Goal: Task Accomplishment & Management: Manage account settings

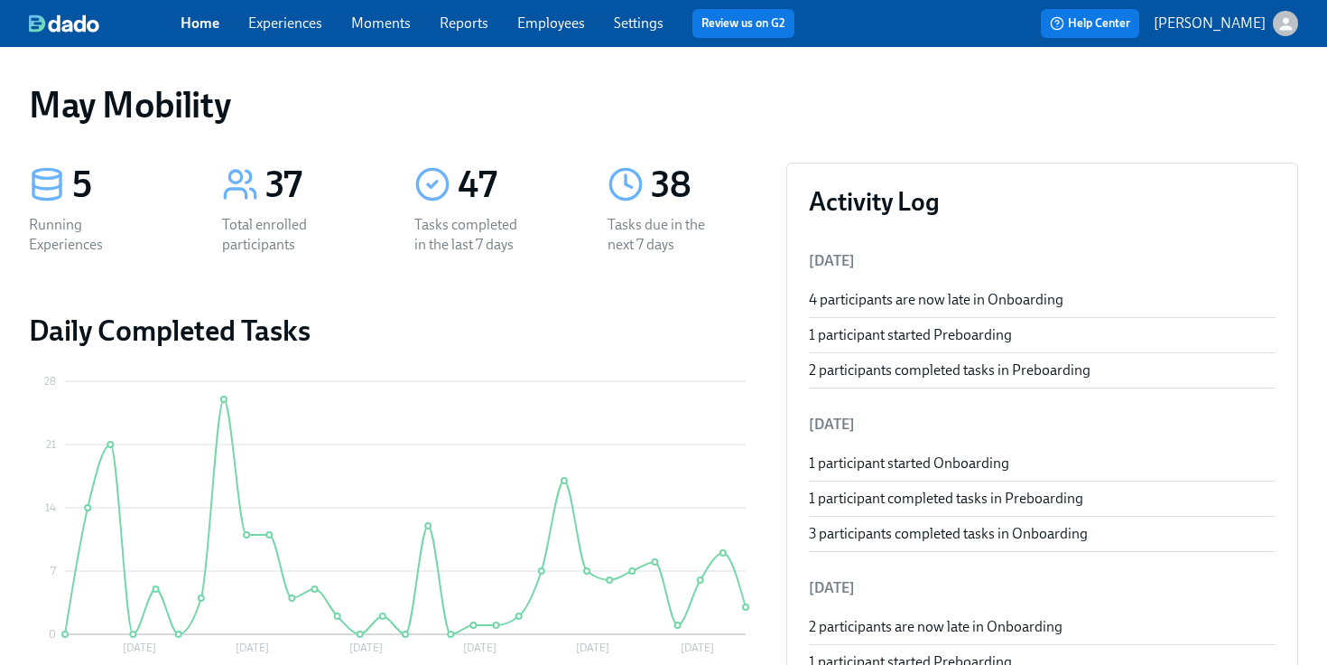
click at [315, 29] on link "Experiences" at bounding box center [285, 22] width 74 height 17
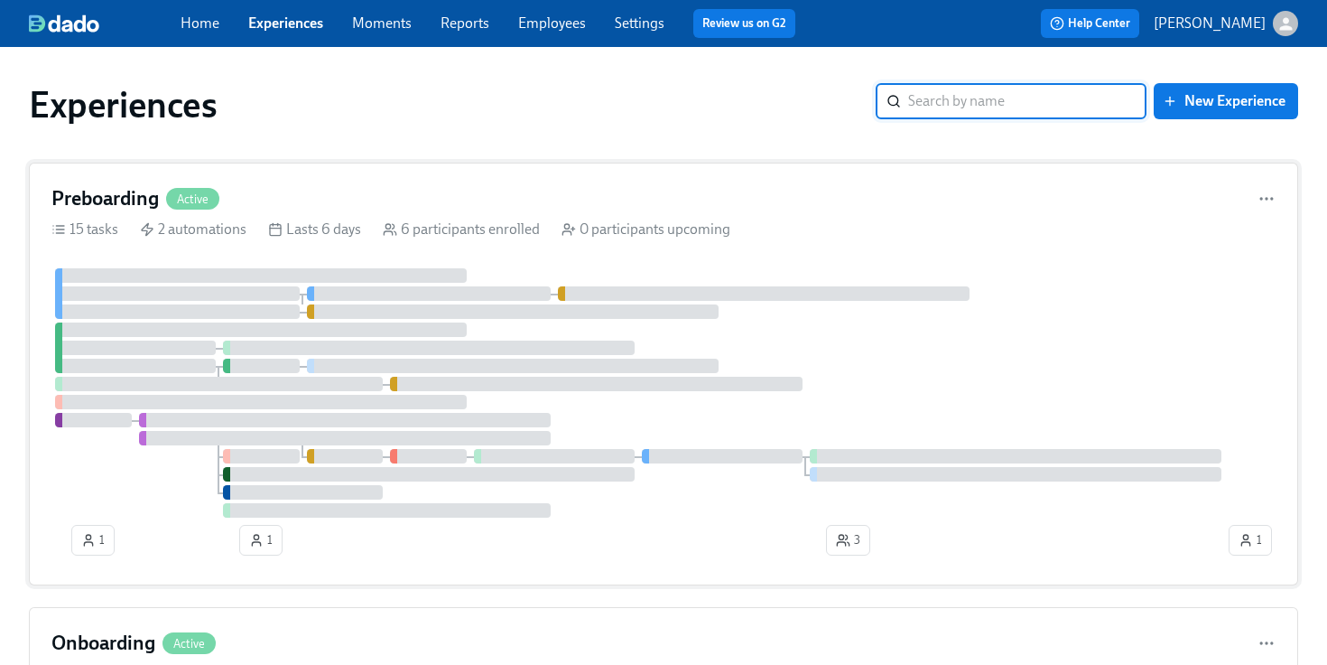
click at [355, 304] on div at bounding box center [513, 311] width 412 height 14
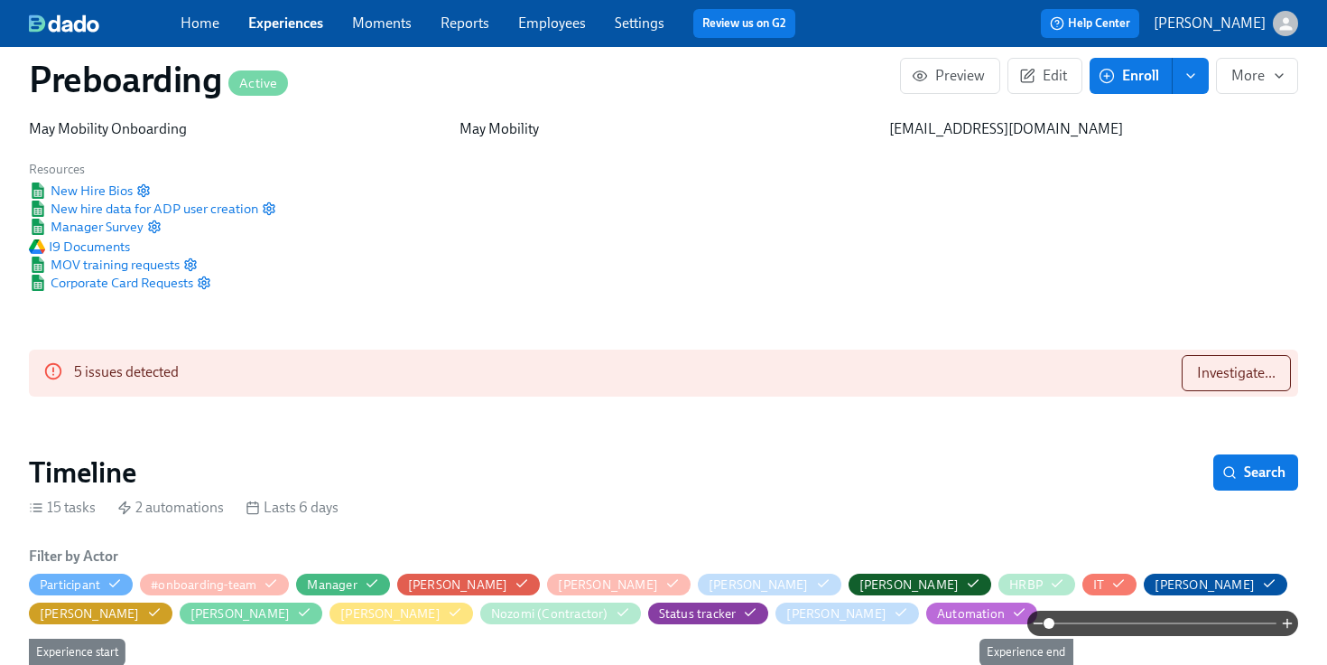
scroll to position [0, 3281]
click at [1251, 370] on span "Investigate..." at bounding box center [1236, 373] width 79 height 18
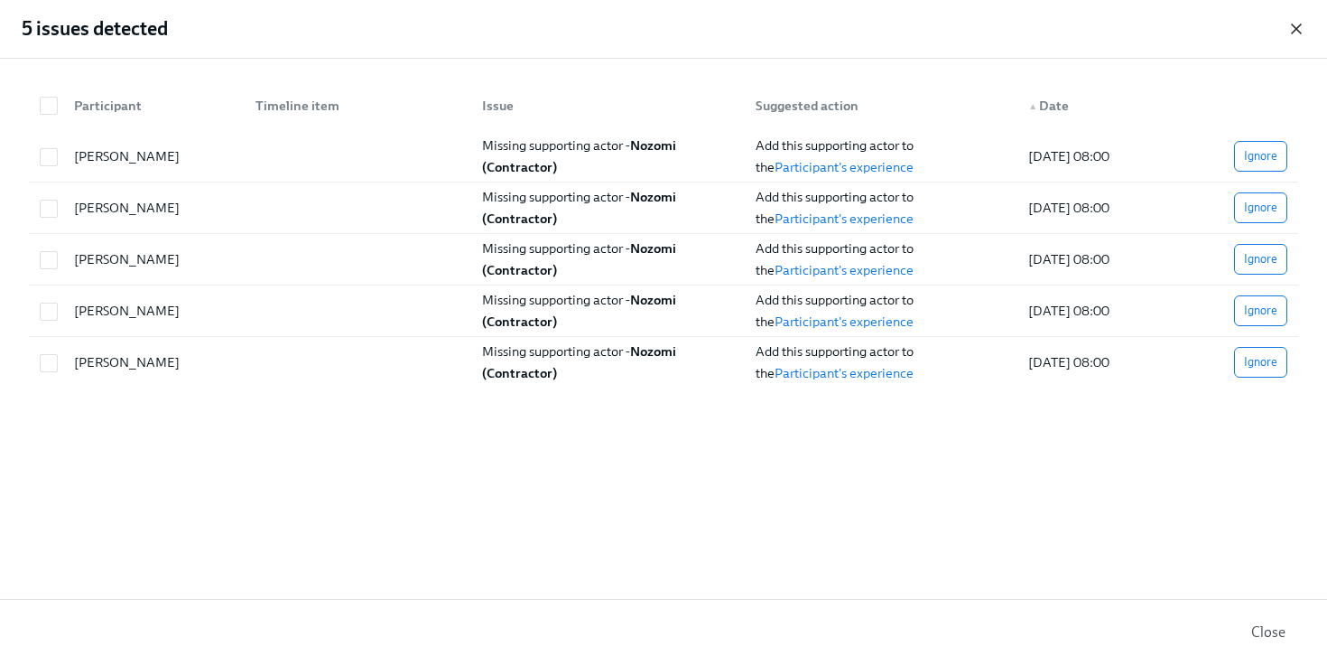
click at [1299, 33] on icon "button" at bounding box center [1296, 28] width 9 height 9
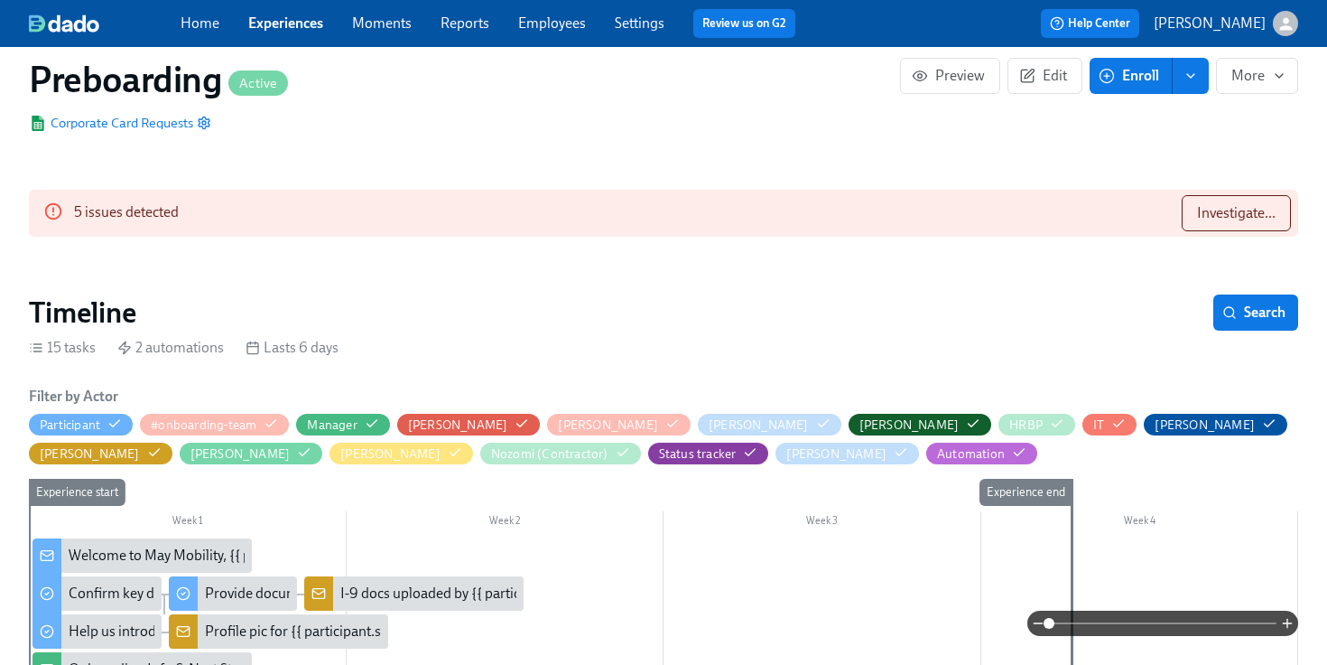
scroll to position [249, 0]
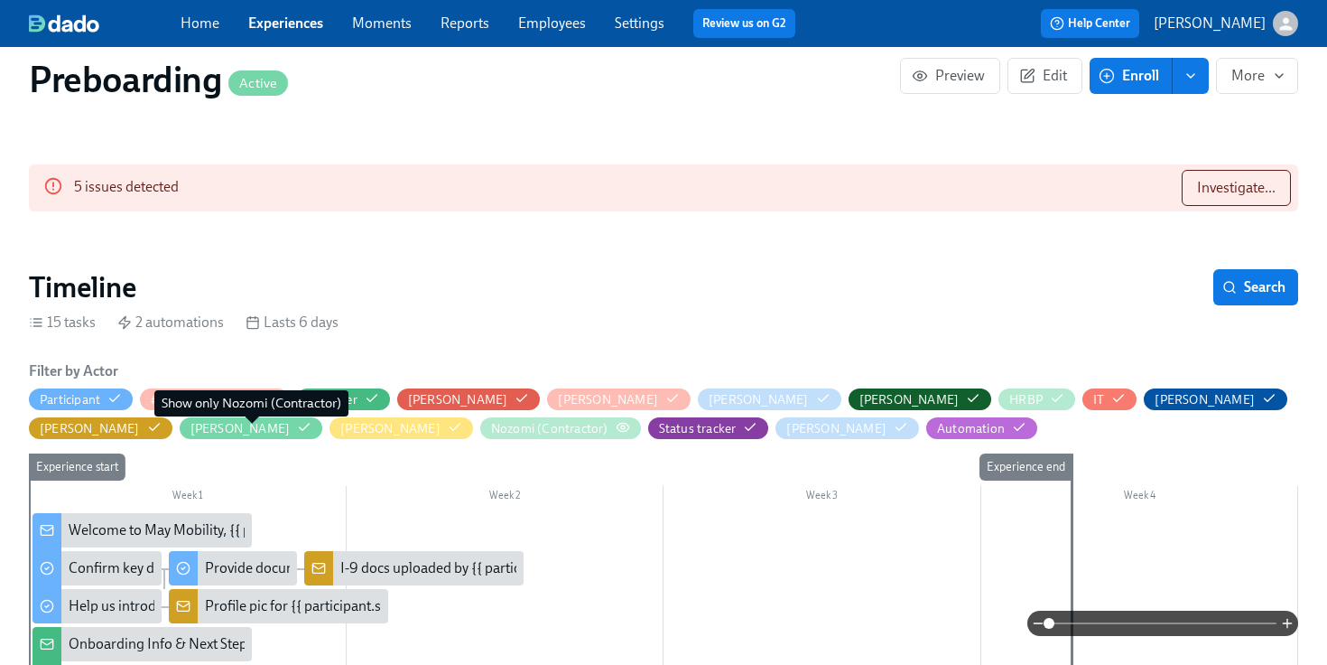
click at [617, 430] on icon "button" at bounding box center [623, 427] width 12 height 8
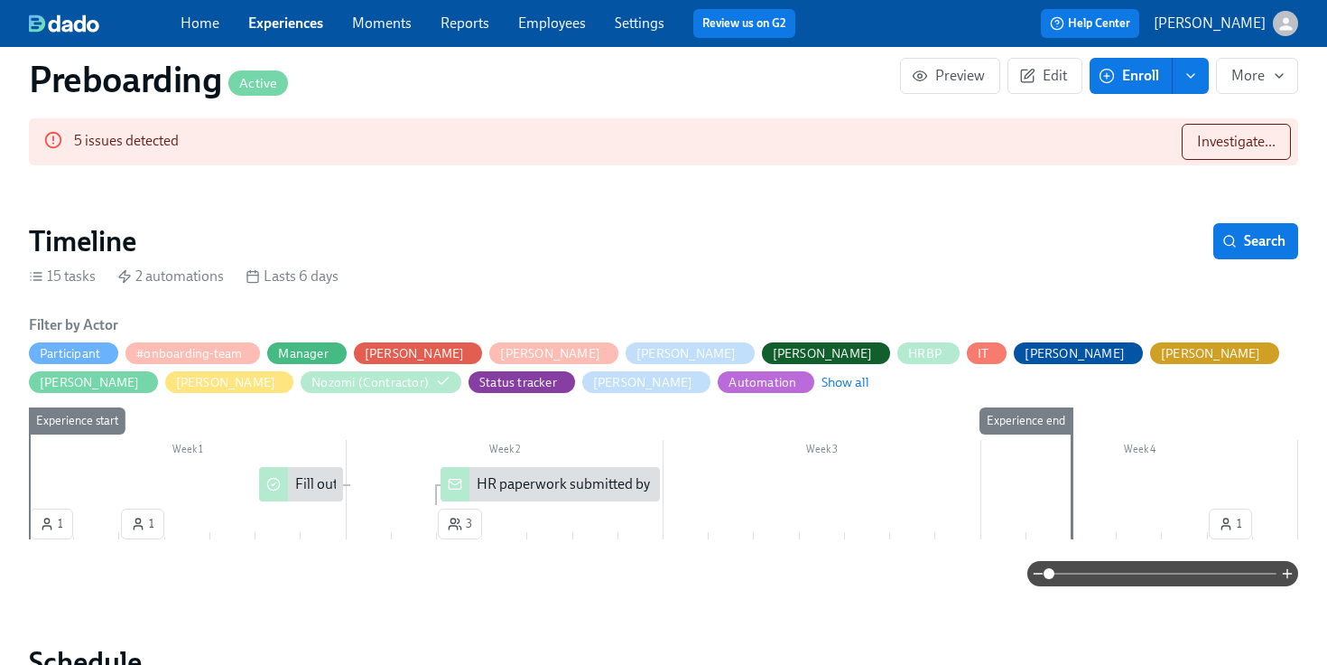
scroll to position [296, 0]
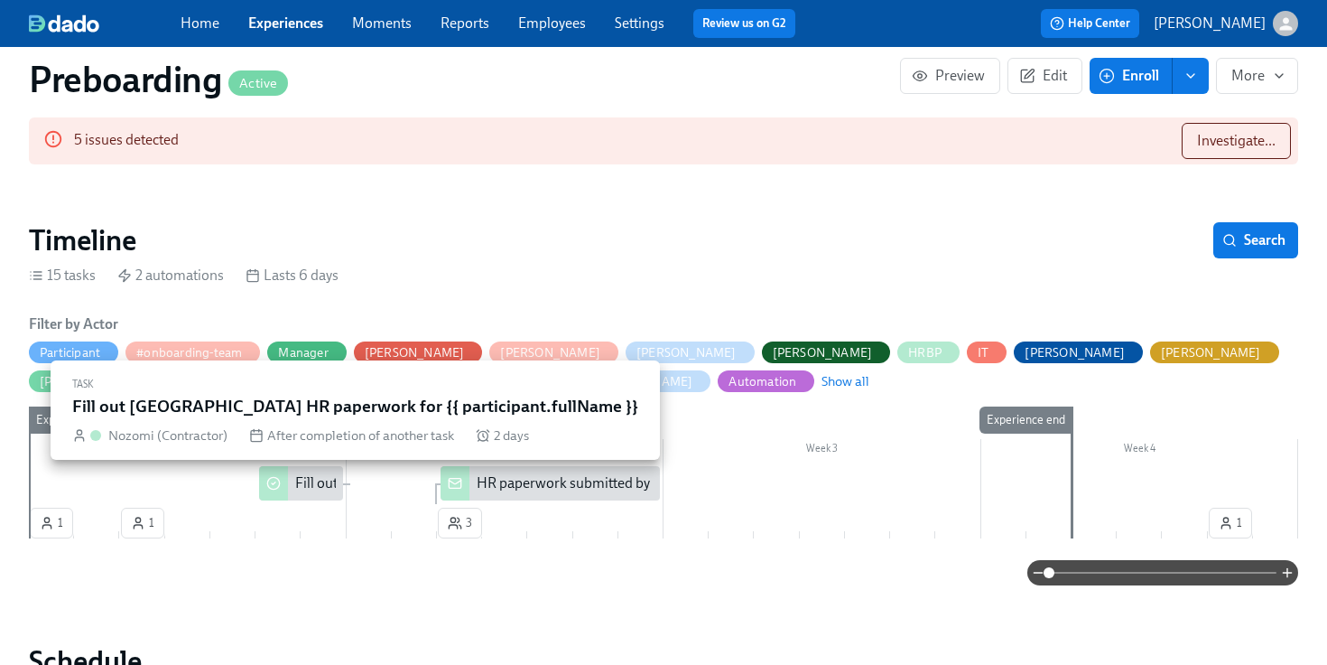
click at [293, 483] on div "Fill out [GEOGRAPHIC_DATA] HR paperwork for {{ participant.fullName }}" at bounding box center [300, 483] width 83 height 34
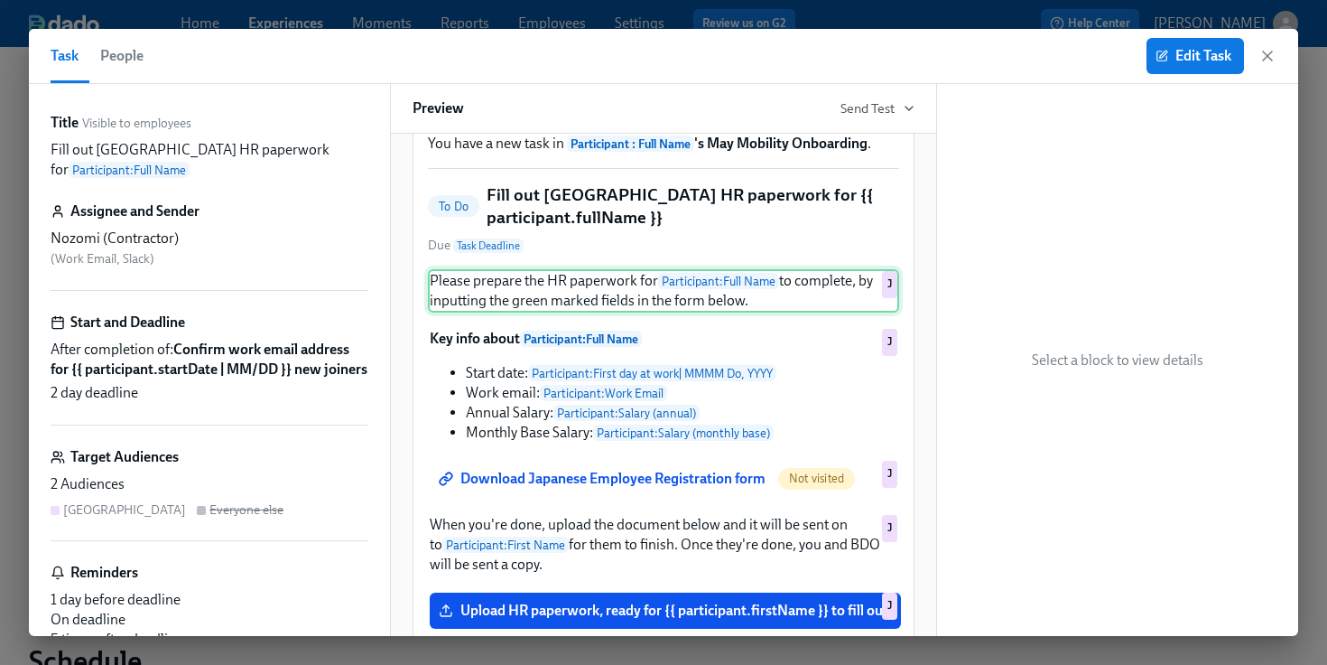
scroll to position [94, 0]
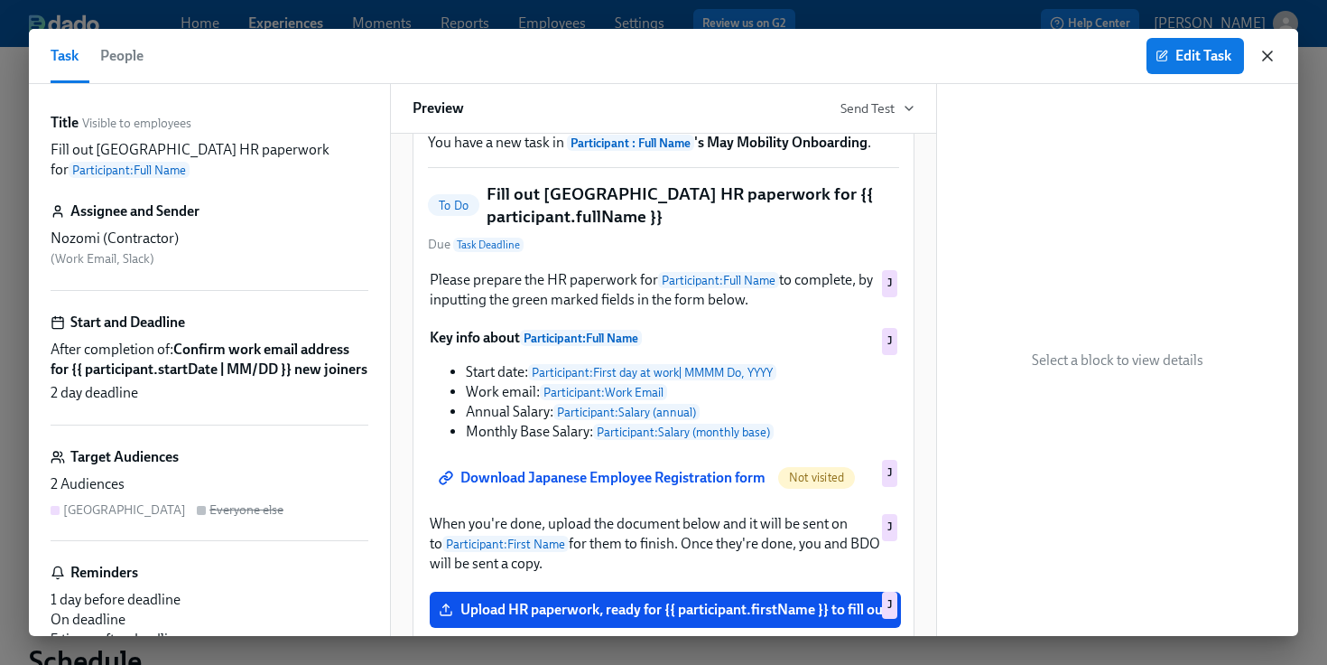
click at [1265, 60] on icon "button" at bounding box center [1268, 56] width 18 height 18
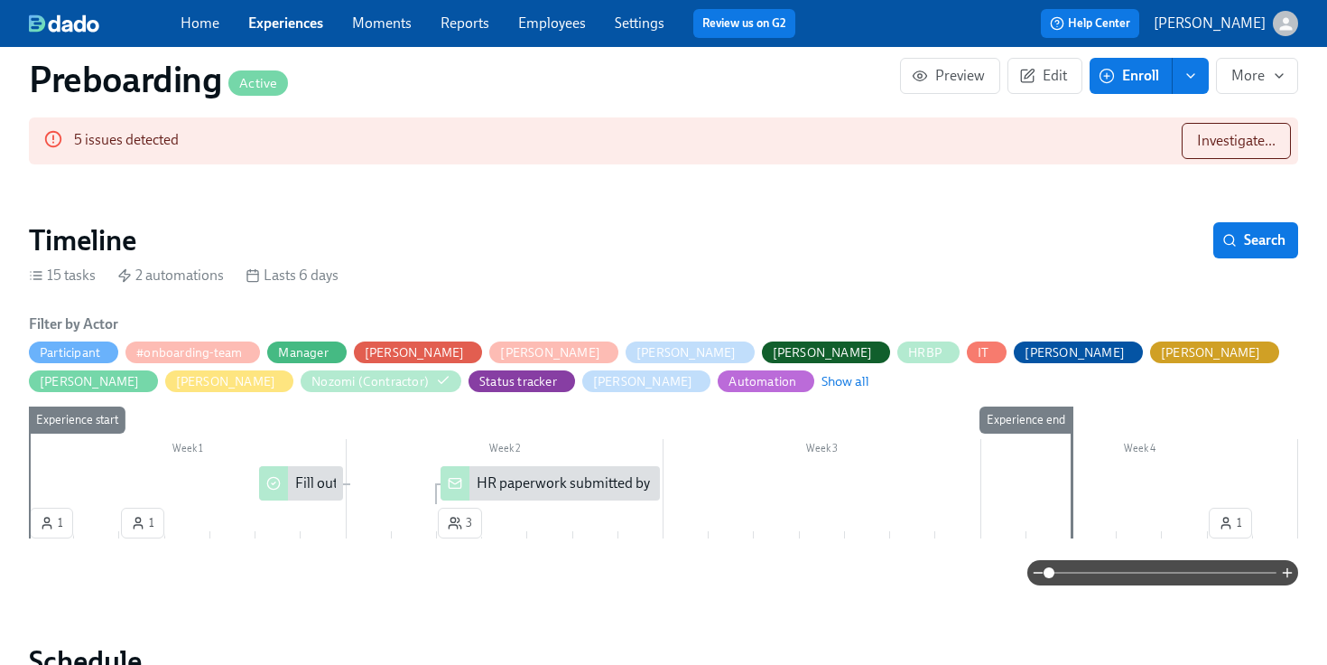
click at [612, 475] on div "HR paperwork submitted by Japan new [PERSON_NAME] {{ participant.fullName }} (s…" at bounding box center [873, 483] width 792 height 20
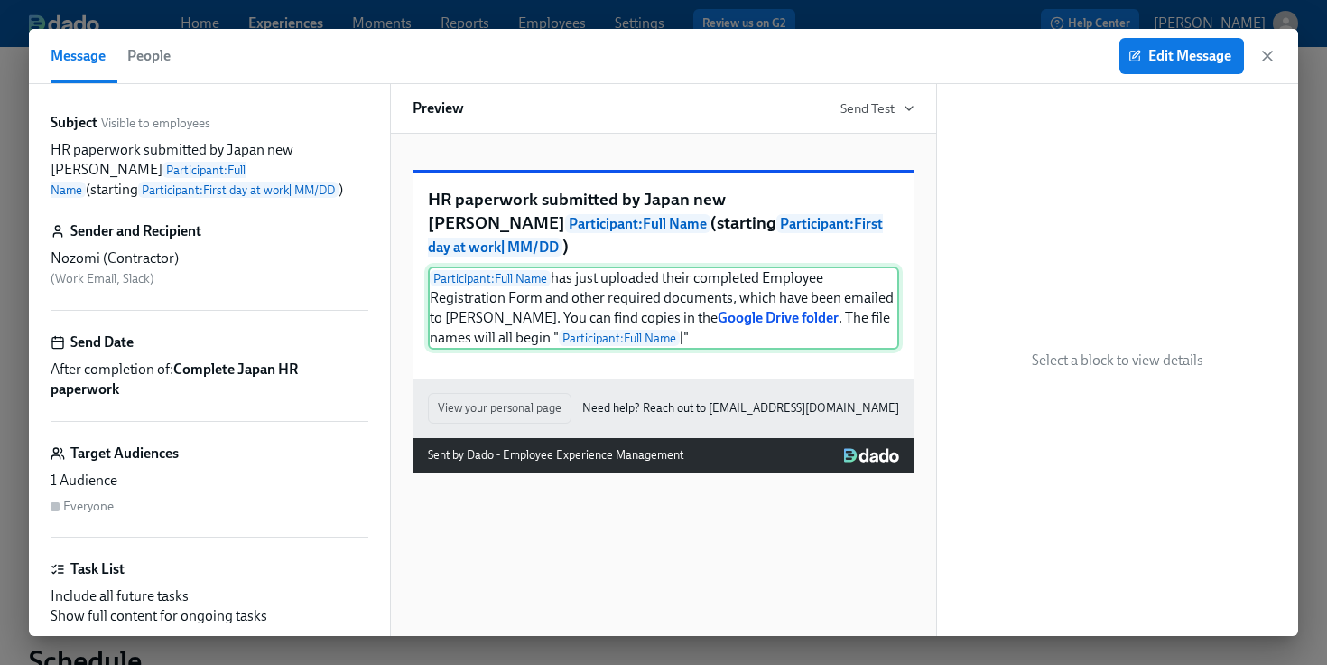
click at [718, 337] on div "Participant : Full Name has just uploaded their completed Employee Registration…" at bounding box center [663, 307] width 471 height 83
click at [1149, 62] on span "Edit Message" at bounding box center [1181, 56] width 99 height 18
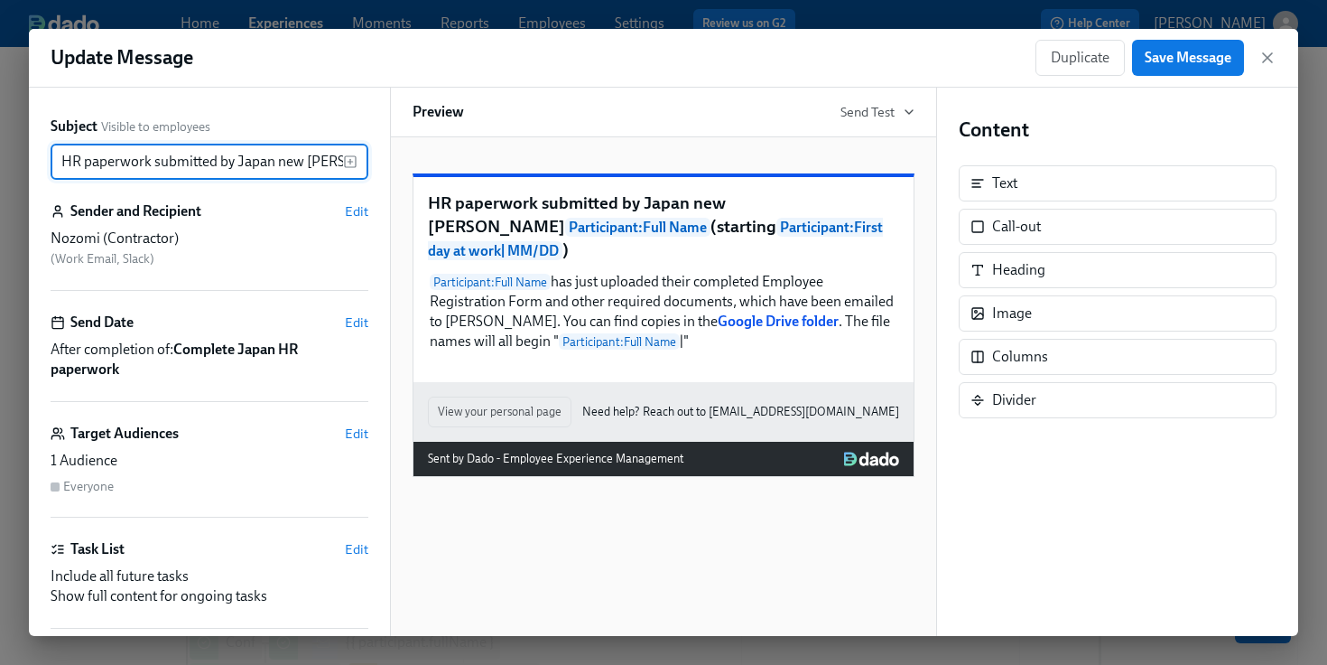
scroll to position [0, 436]
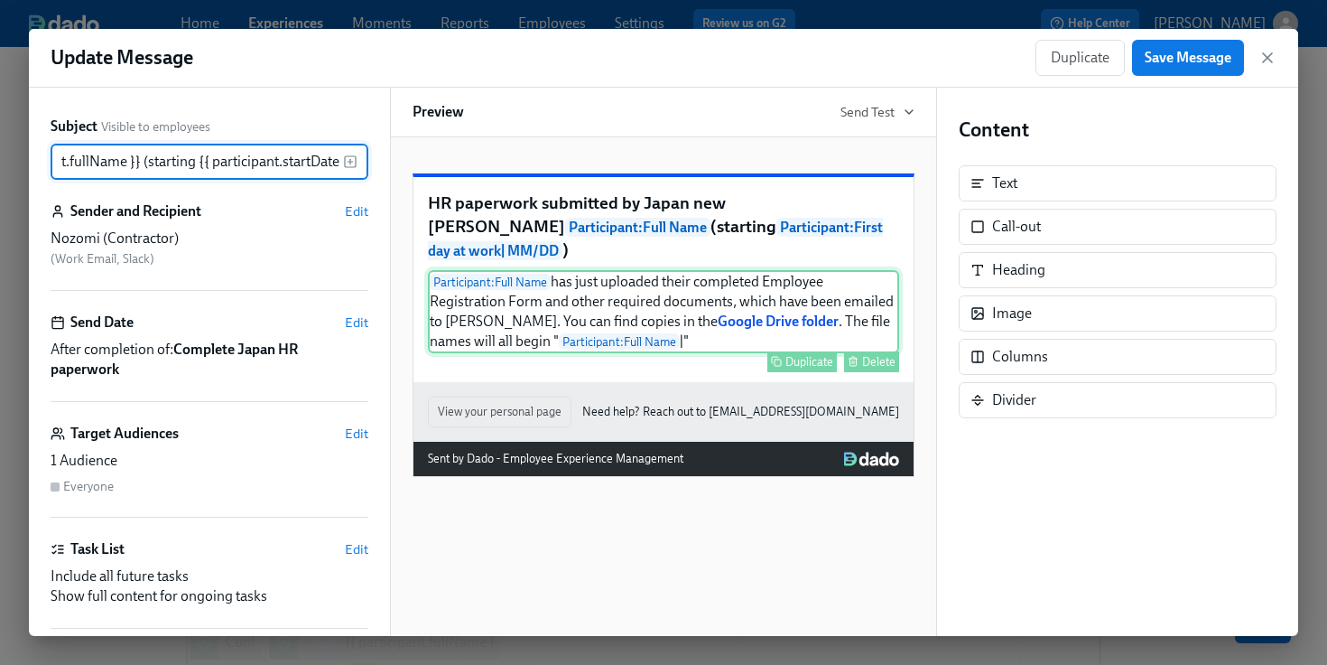
click at [775, 337] on div "Participant : Full Name has just uploaded their completed Employee Registration…" at bounding box center [663, 311] width 471 height 83
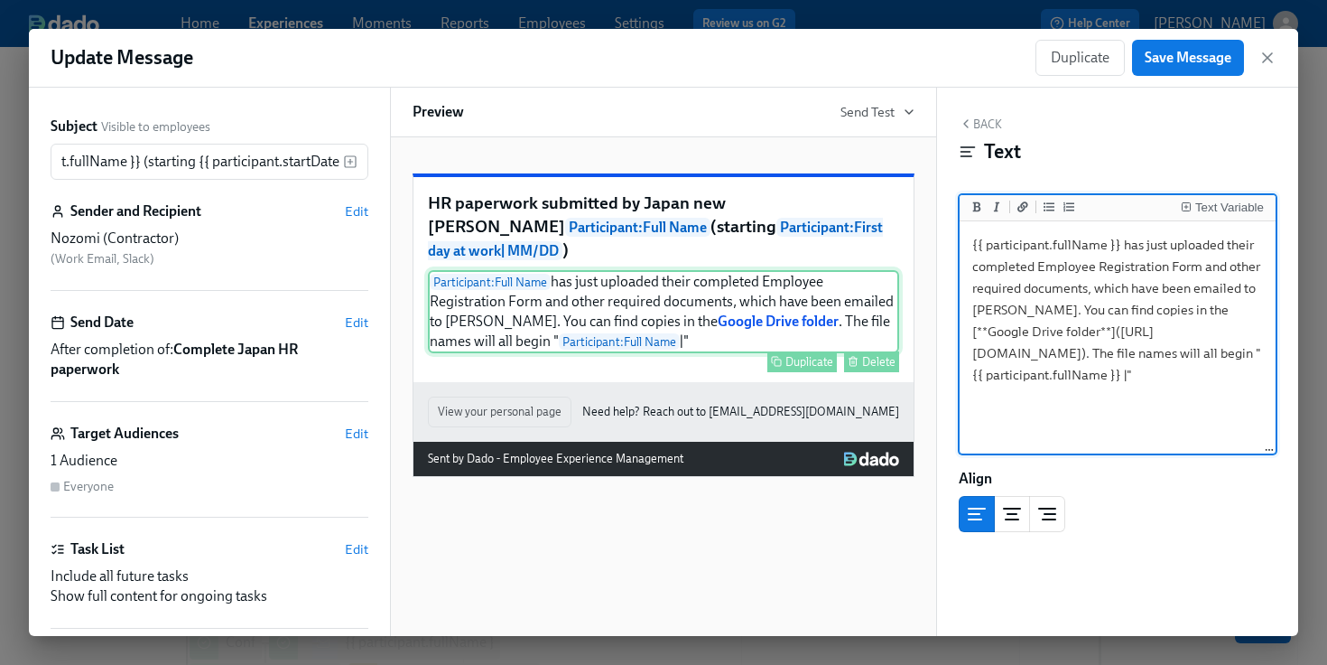
scroll to position [0, 0]
drag, startPoint x: 977, startPoint y: 352, endPoint x: 1141, endPoint y: 376, distance: 166.0
click at [1142, 376] on textarea "{{ participant.fullName }} has just uploaded their completed Employee Registrat…" at bounding box center [1117, 338] width 309 height 227
paste textarea "YEJVEwe2HcQWvOBNRFJ8PdzkksF6fWi-"
click at [1187, 283] on textarea "{{ participant.fullName }} has just uploaded their completed Employee Registrat…" at bounding box center [1117, 338] width 309 height 227
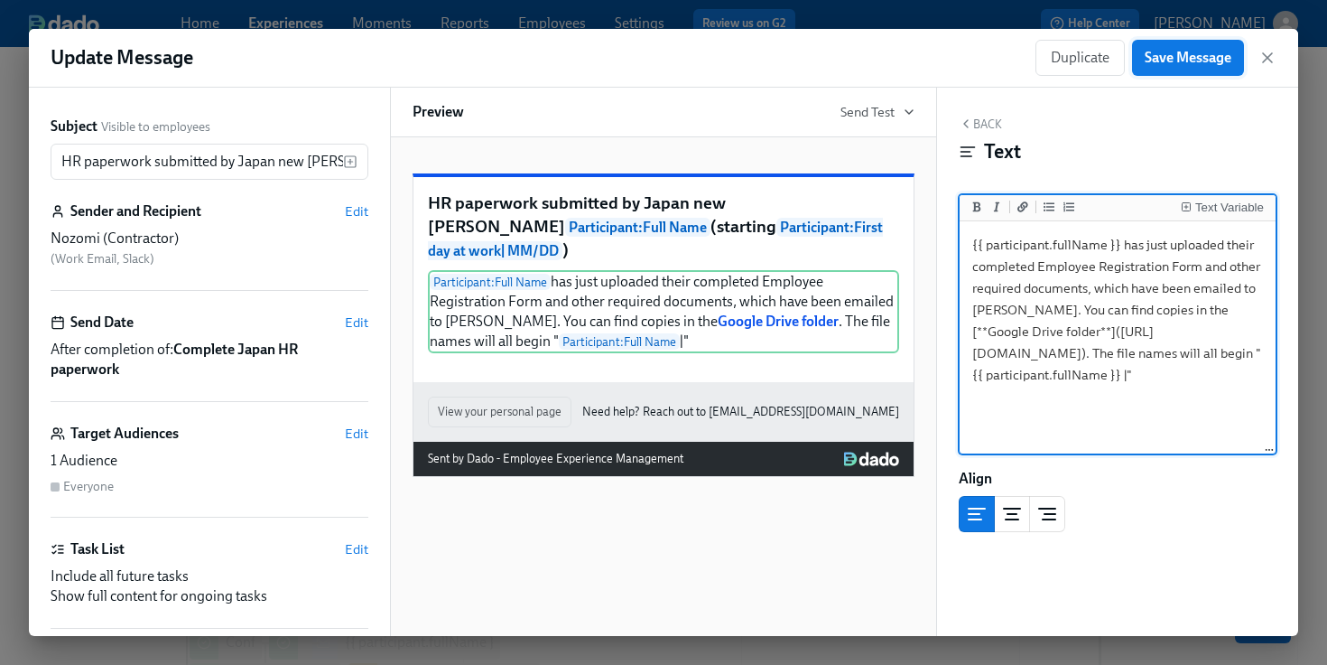
type textarea "{{ participant.fullName }} has just uploaded their completed Employee Registrat…"
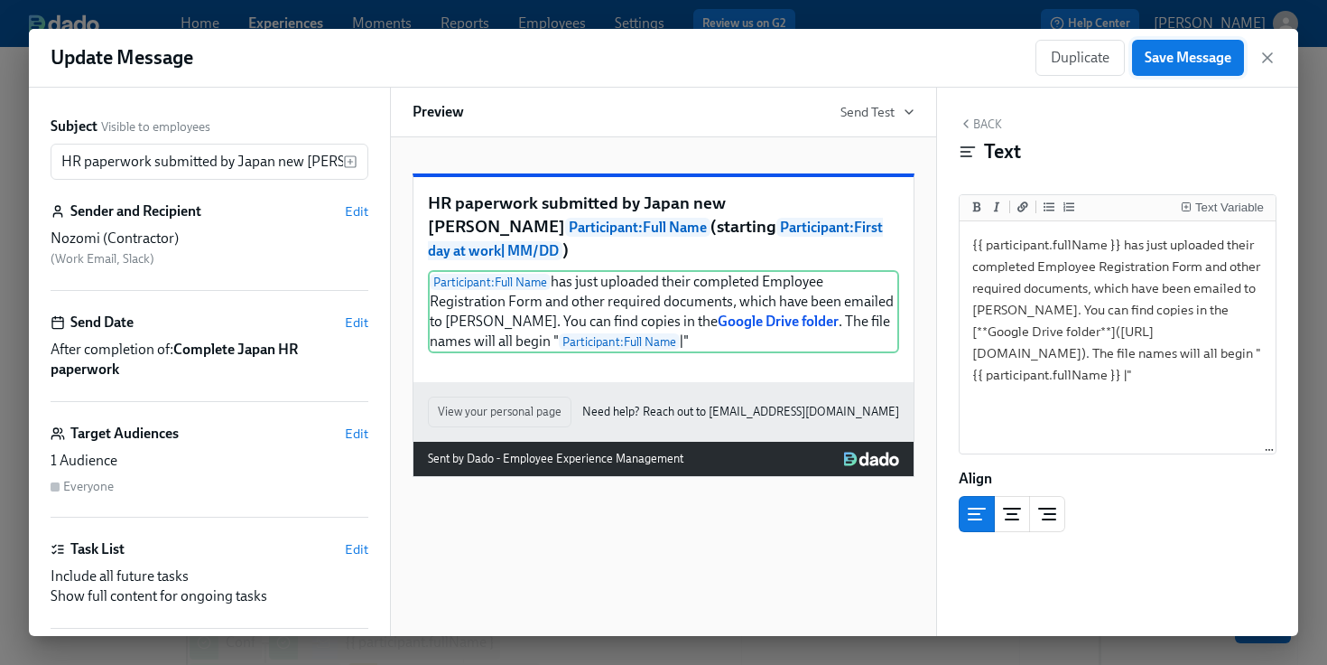
click at [1195, 60] on span "Save Message" at bounding box center [1188, 58] width 87 height 18
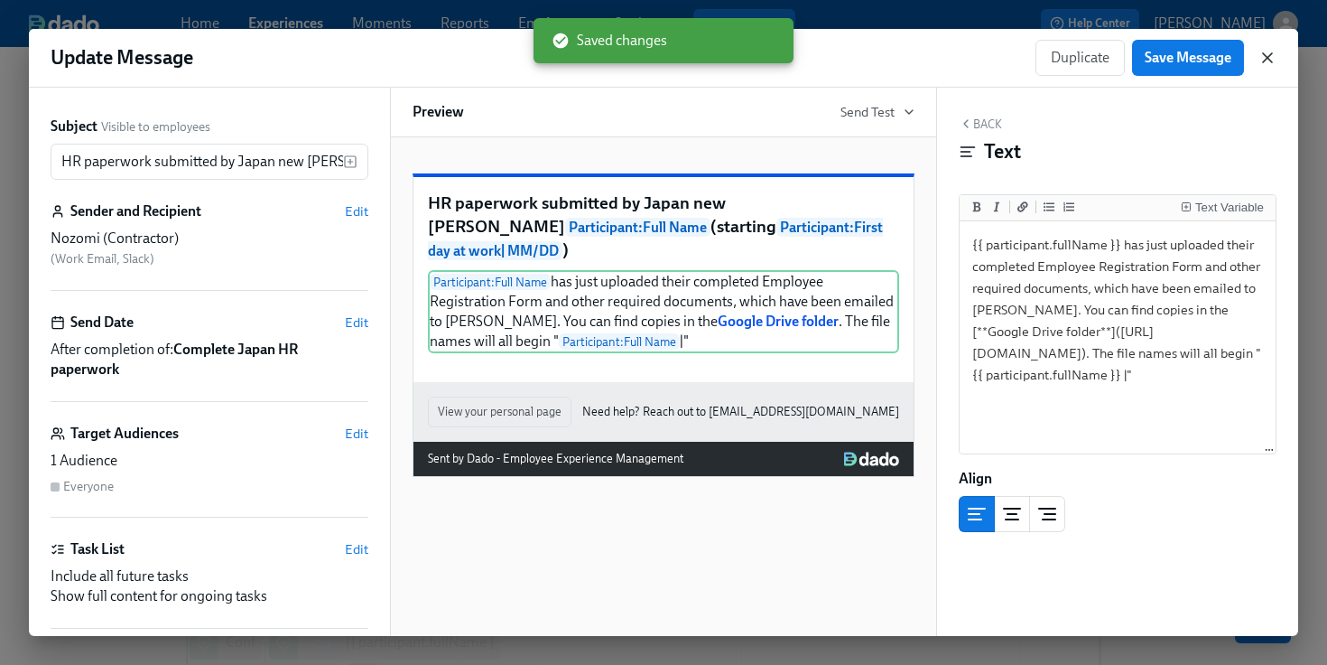
click at [1266, 57] on icon "button" at bounding box center [1267, 57] width 9 height 9
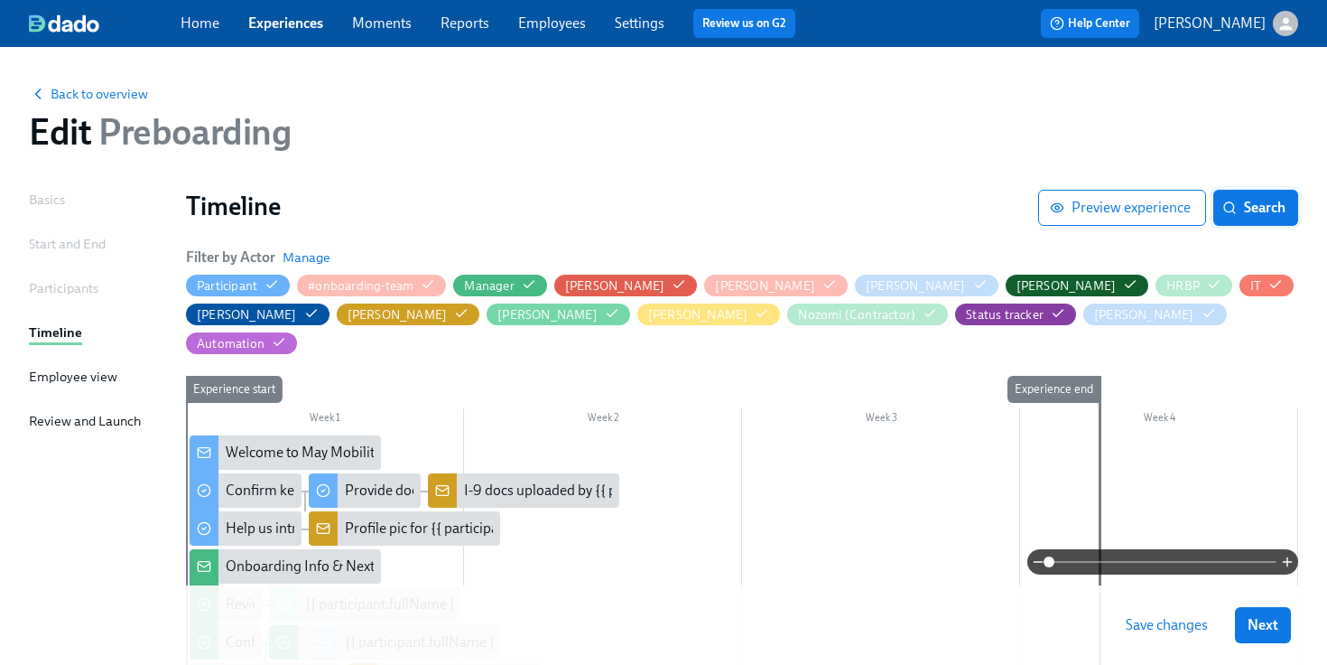
click at [1271, 220] on button "Search" at bounding box center [1256, 208] width 85 height 36
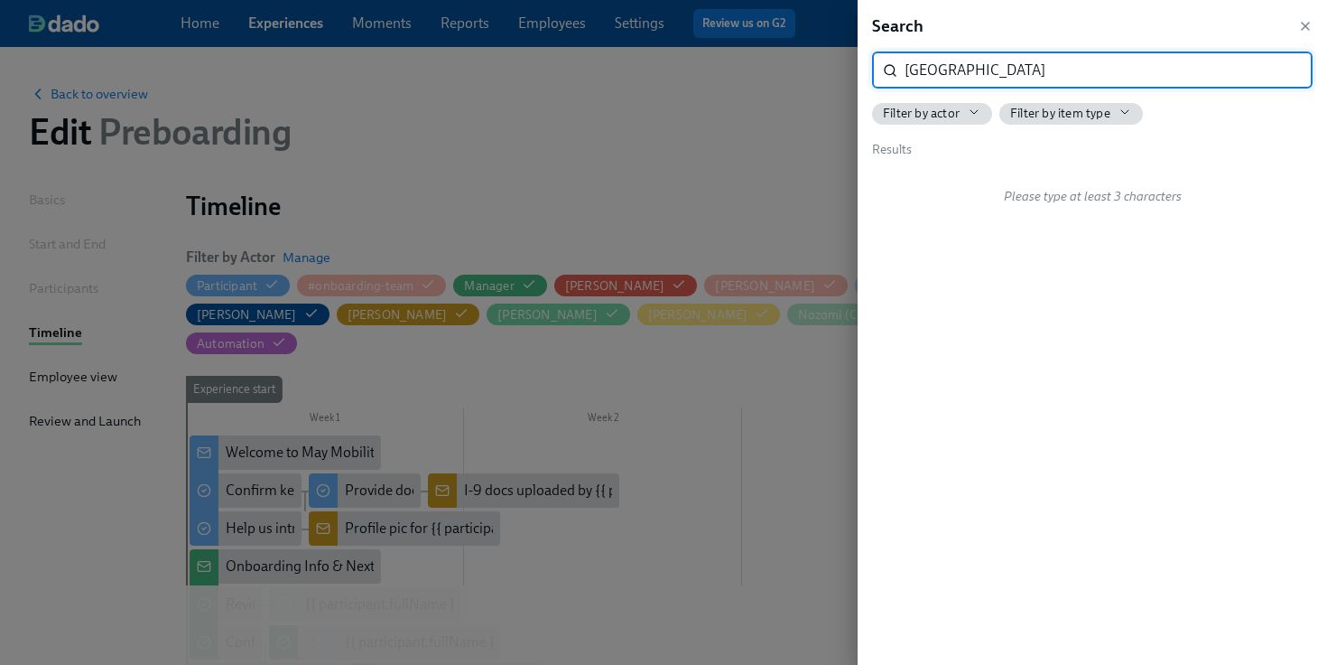
type input "[GEOGRAPHIC_DATA]"
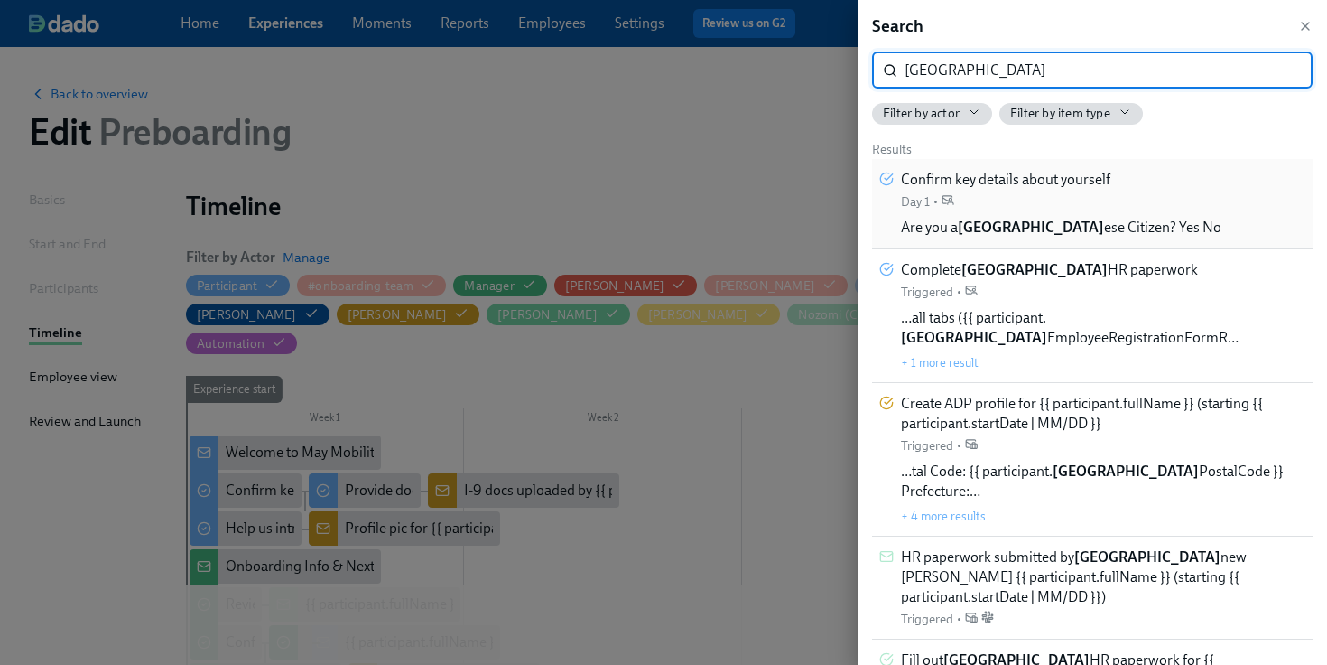
click at [1026, 192] on div "Confirm key details about yourself Day 1 •" at bounding box center [1005, 190] width 209 height 41
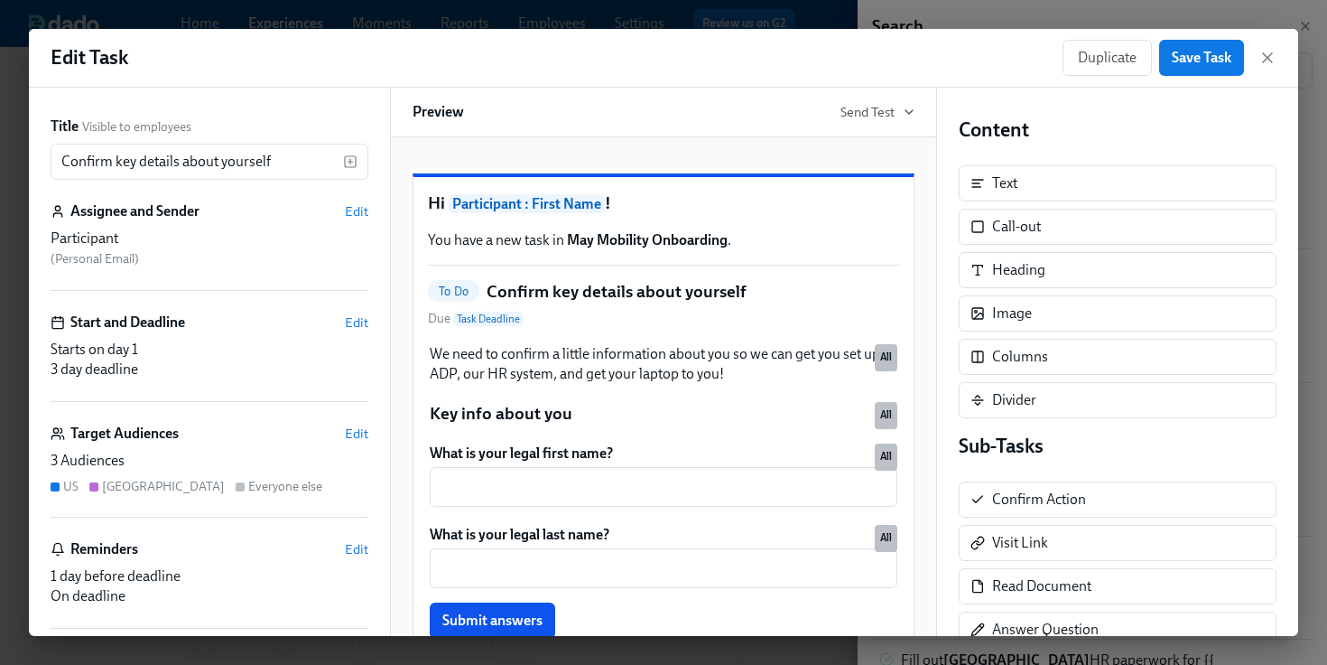
click at [1278, 63] on div "Edit Task Duplicate Save Task" at bounding box center [663, 58] width 1269 height 59
click at [1266, 63] on icon "button" at bounding box center [1268, 58] width 18 height 18
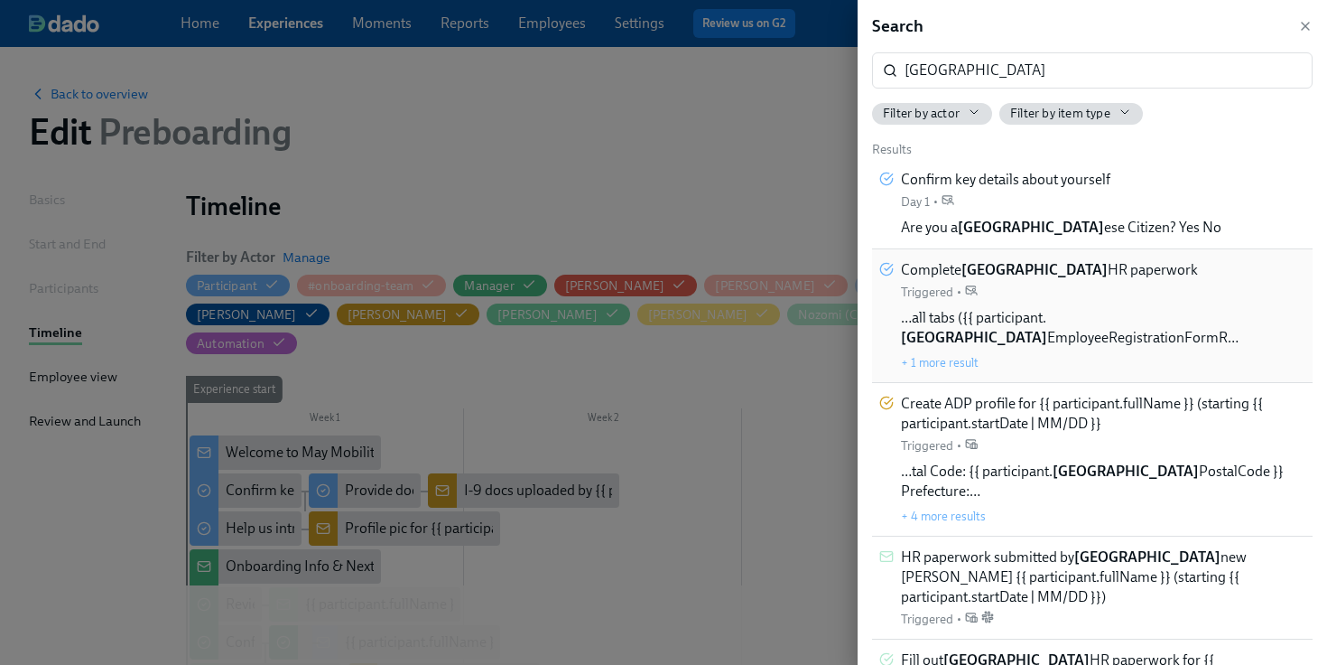
click at [1075, 266] on span "Complete Japan HR paperwork" at bounding box center [1049, 270] width 297 height 20
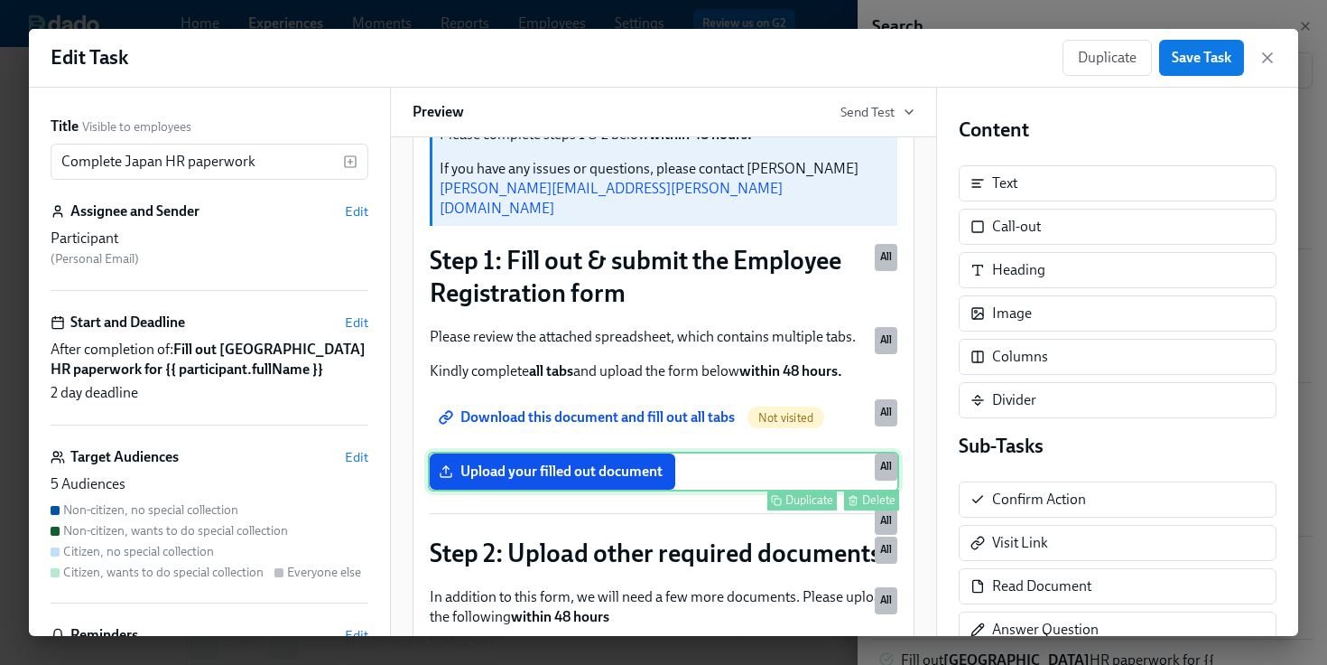
scroll to position [307, 0]
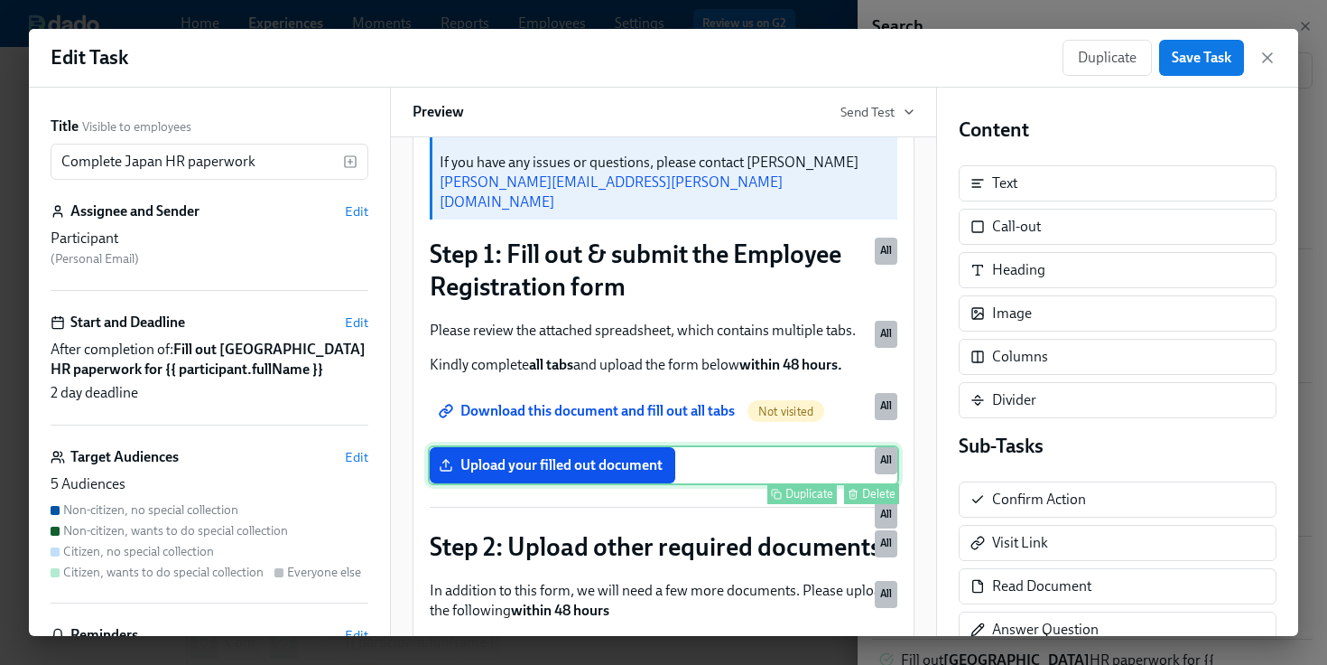
click at [726, 475] on div "Upload your filled out document Duplicate Delete All" at bounding box center [663, 465] width 471 height 40
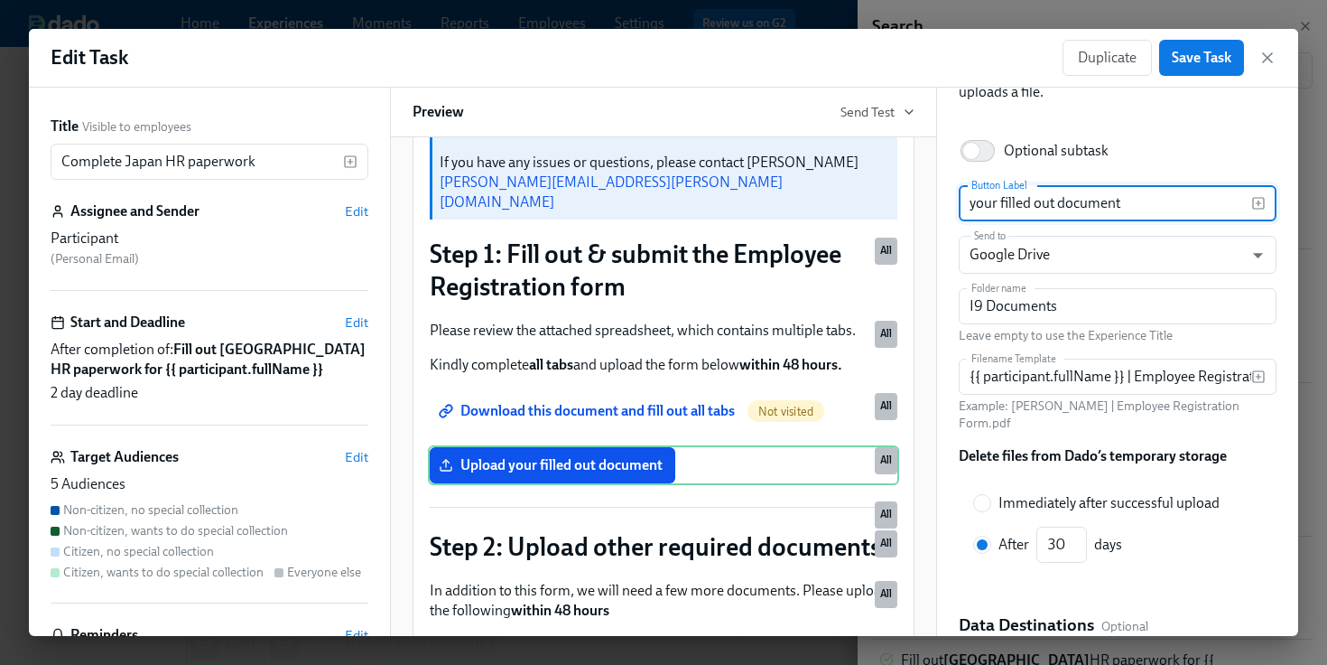
scroll to position [116, 0]
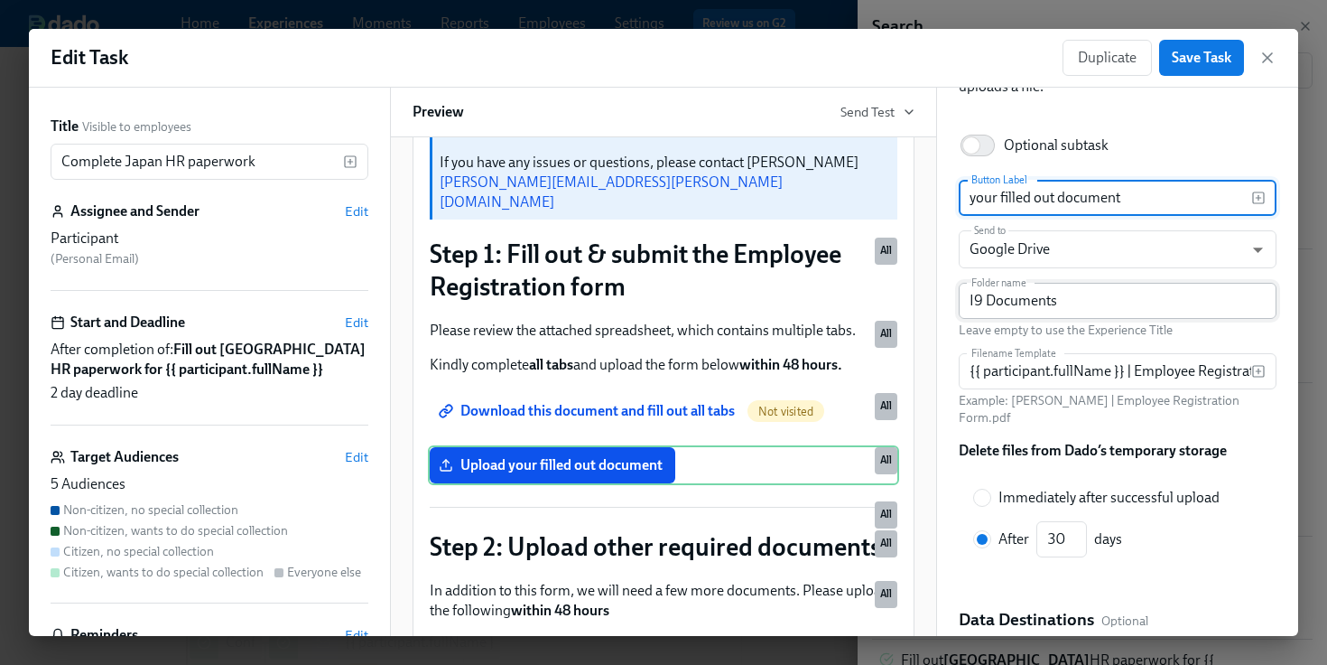
click at [1049, 299] on input "I9 Documents" at bounding box center [1118, 301] width 318 height 36
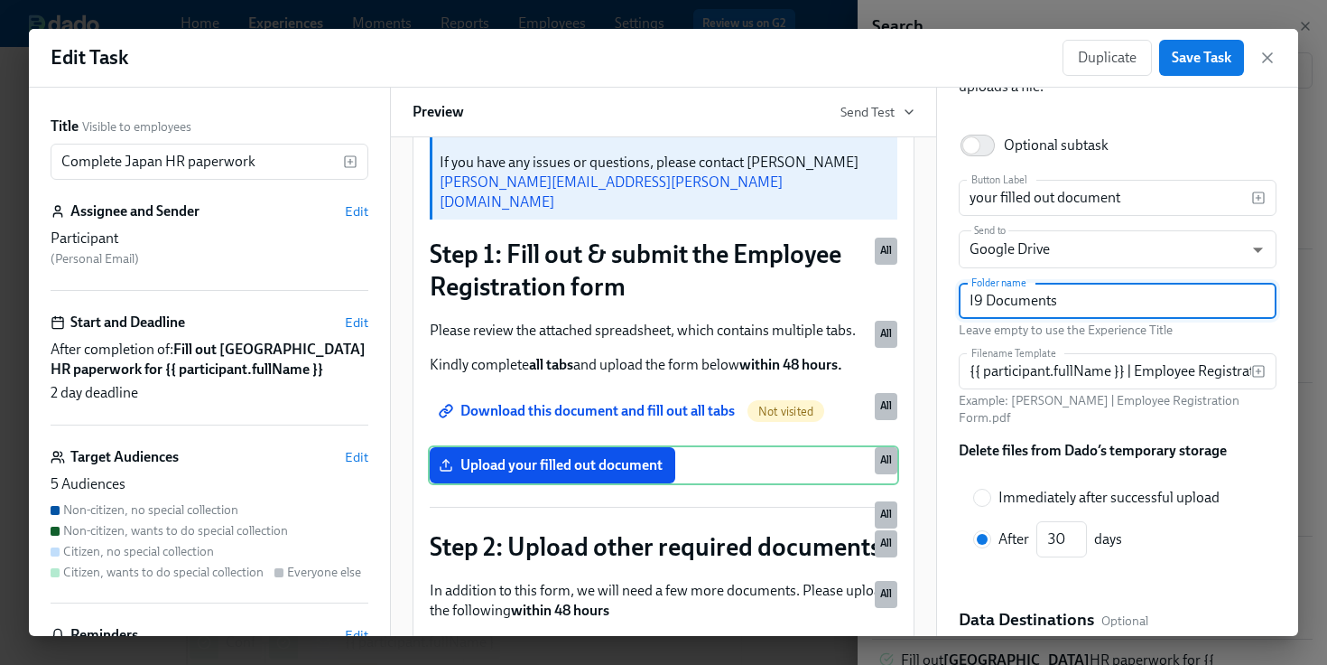
drag, startPoint x: 1083, startPoint y: 305, endPoint x: 956, endPoint y: 305, distance: 127.3
click at [956, 305] on div "Back Upload File Completed when the participant successfully uploads a file. Op…" at bounding box center [1117, 362] width 361 height 548
type input "Japan Documents"
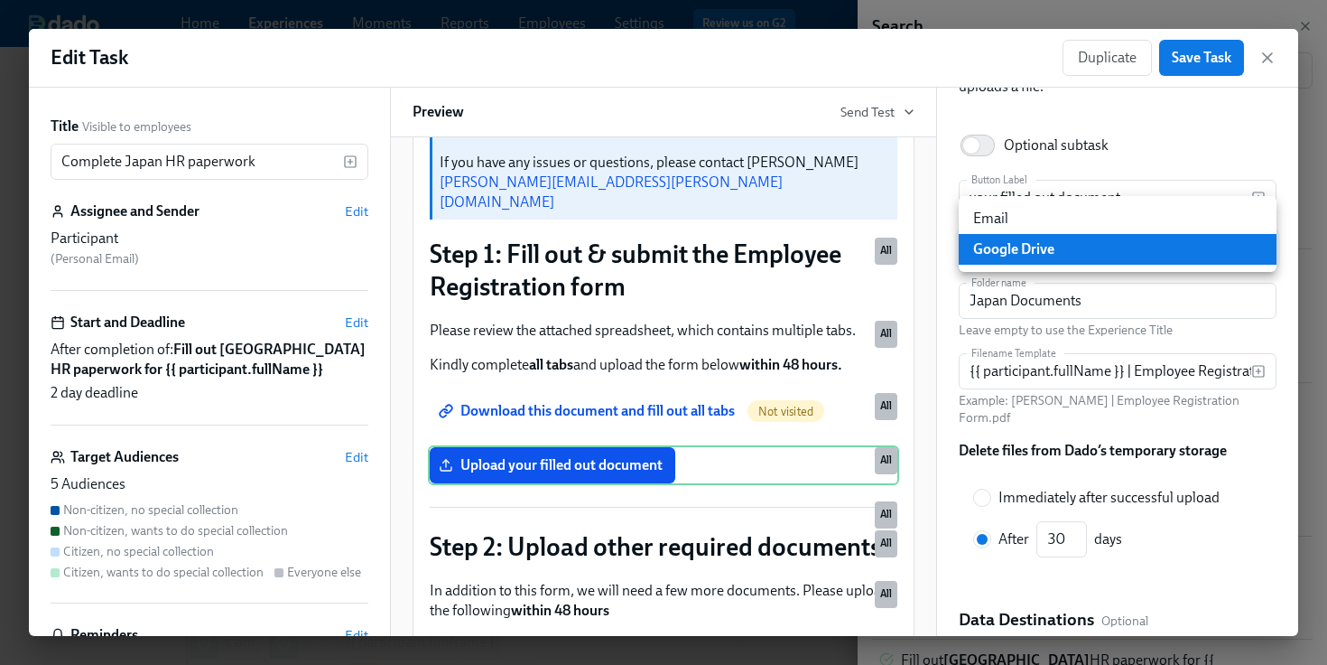
click at [1097, 265] on body "Home Experiences Moments Reports Employees Settings Review us on G2 Help Center…" at bounding box center [663, 568] width 1327 height 1136
click at [1082, 250] on li "Google Drive" at bounding box center [1118, 249] width 318 height 31
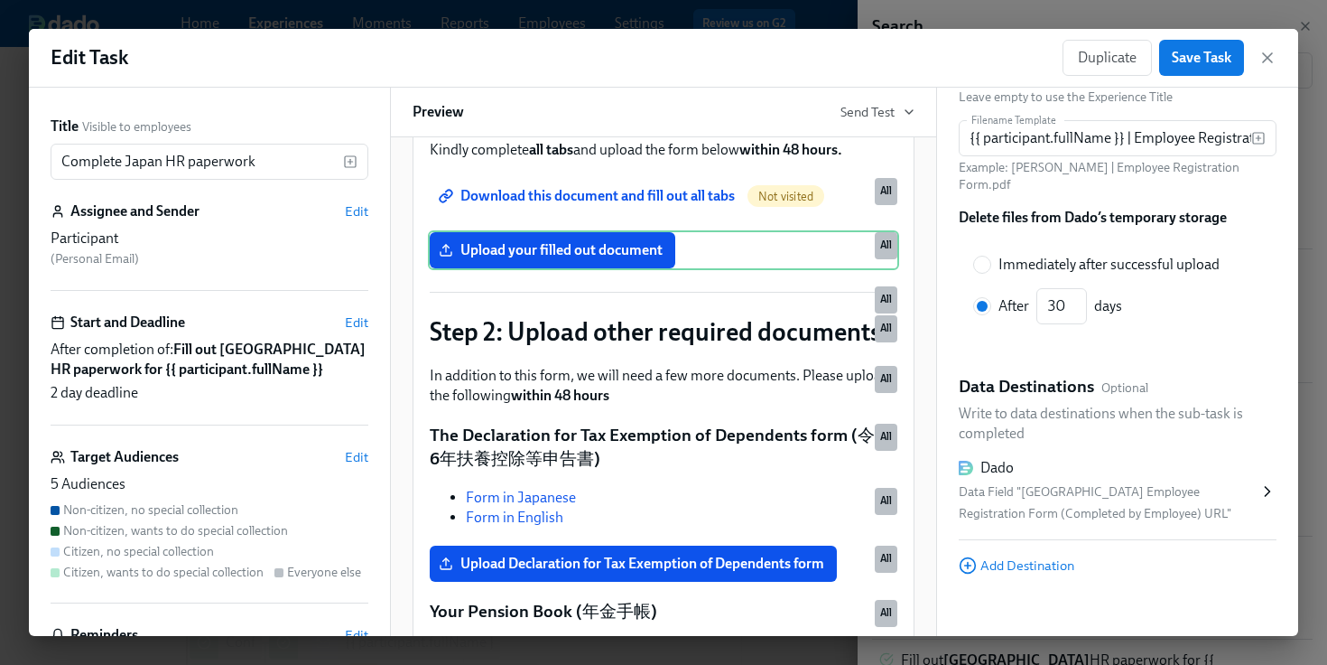
scroll to position [525, 0]
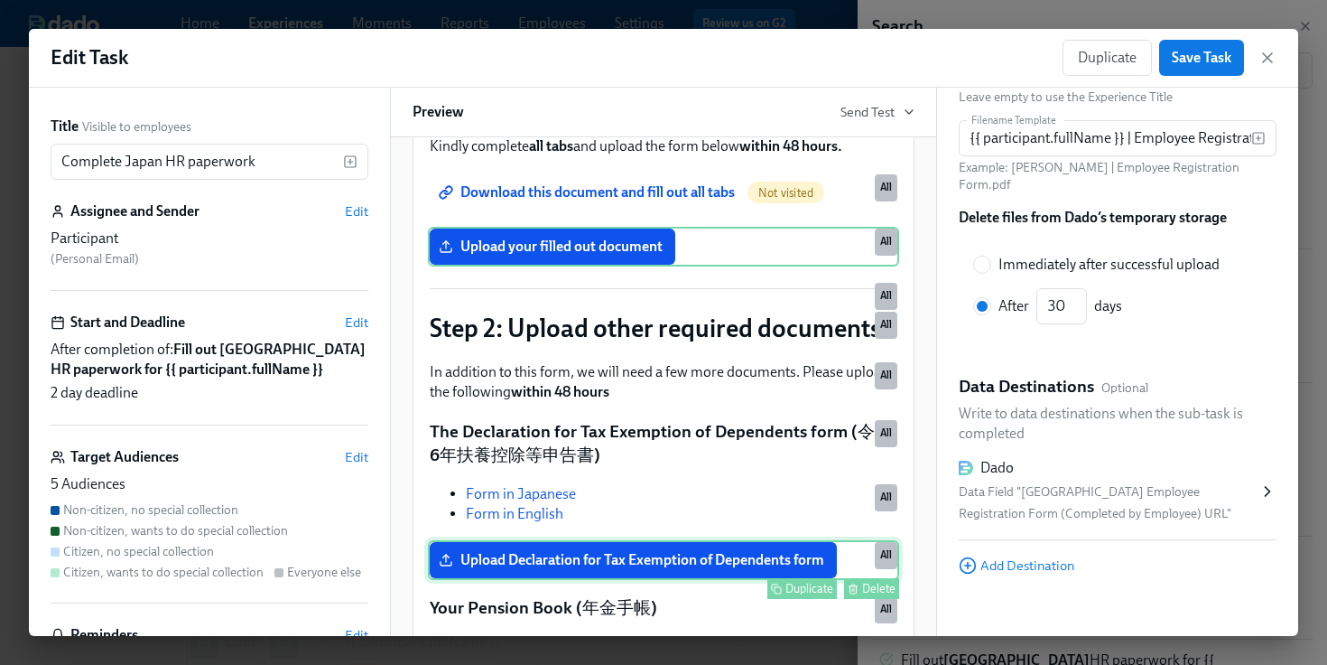
click at [718, 567] on div "Upload Declaration for Tax Exemption of Dependents form Duplicate Delete All" at bounding box center [663, 560] width 471 height 40
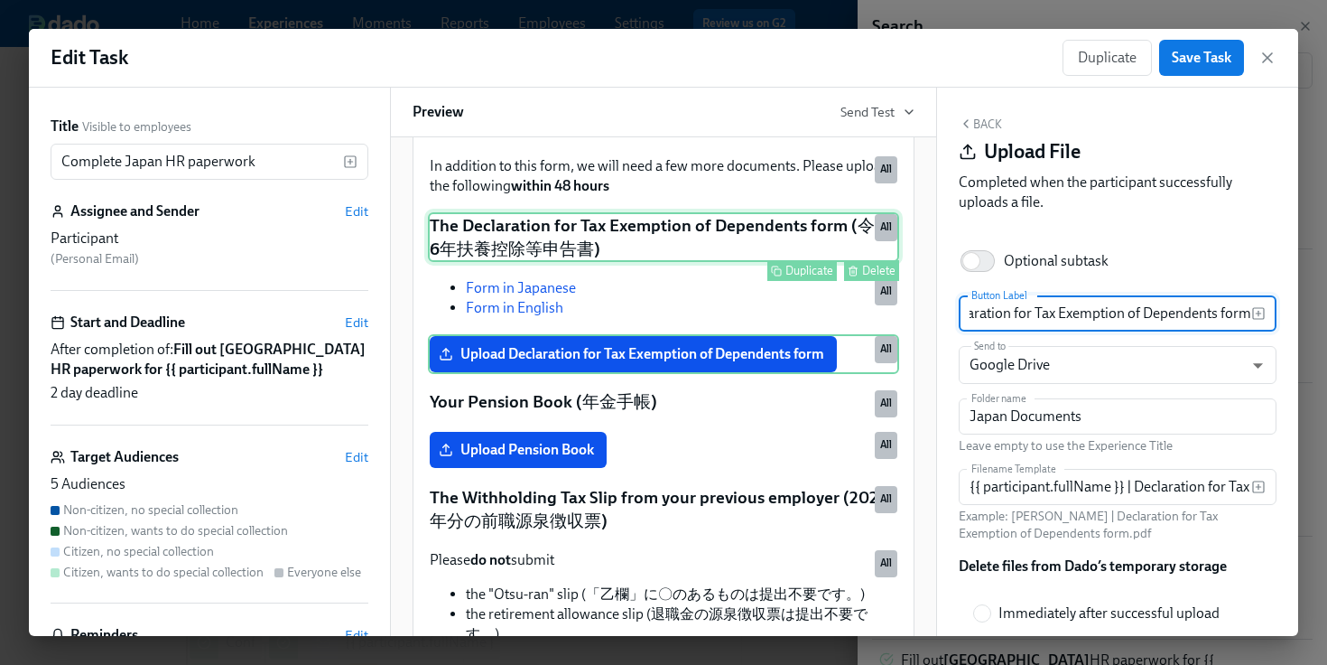
scroll to position [739, 0]
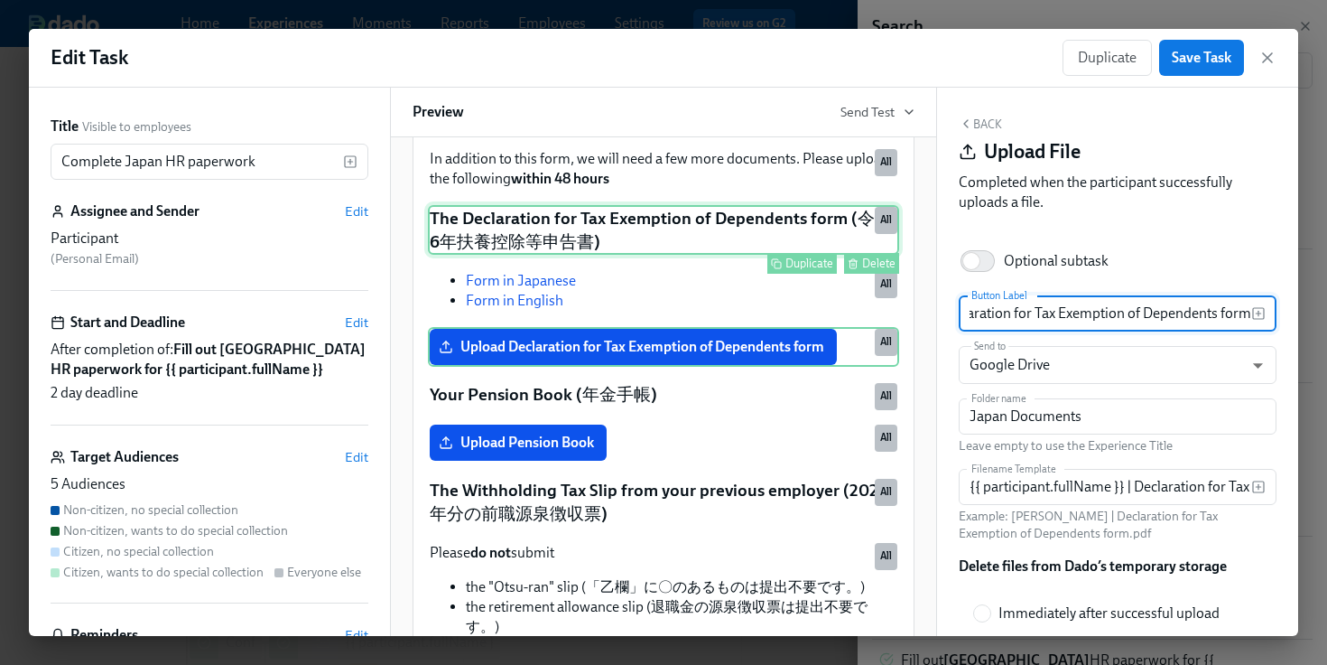
click at [767, 453] on div "Upload Pension Book Duplicate Delete All" at bounding box center [663, 443] width 471 height 40
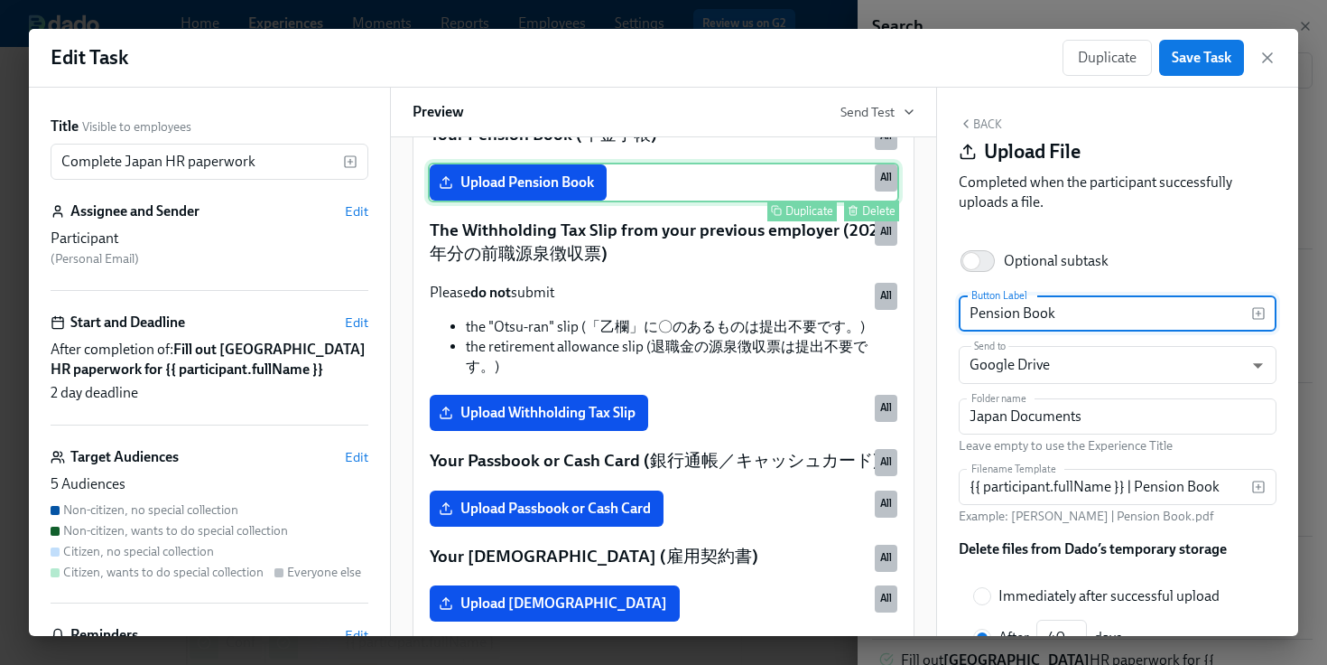
scroll to position [1006, 0]
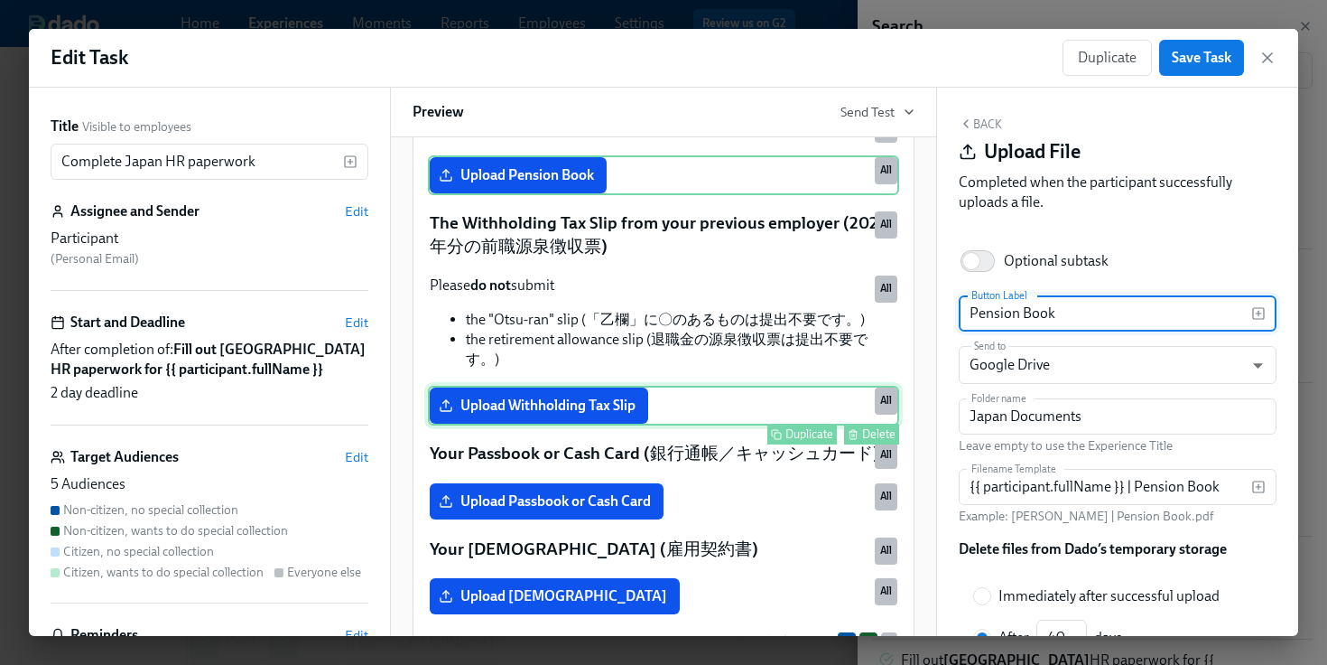
click at [684, 386] on div "Upload Withholding Tax Slip Duplicate Delete All" at bounding box center [663, 406] width 471 height 40
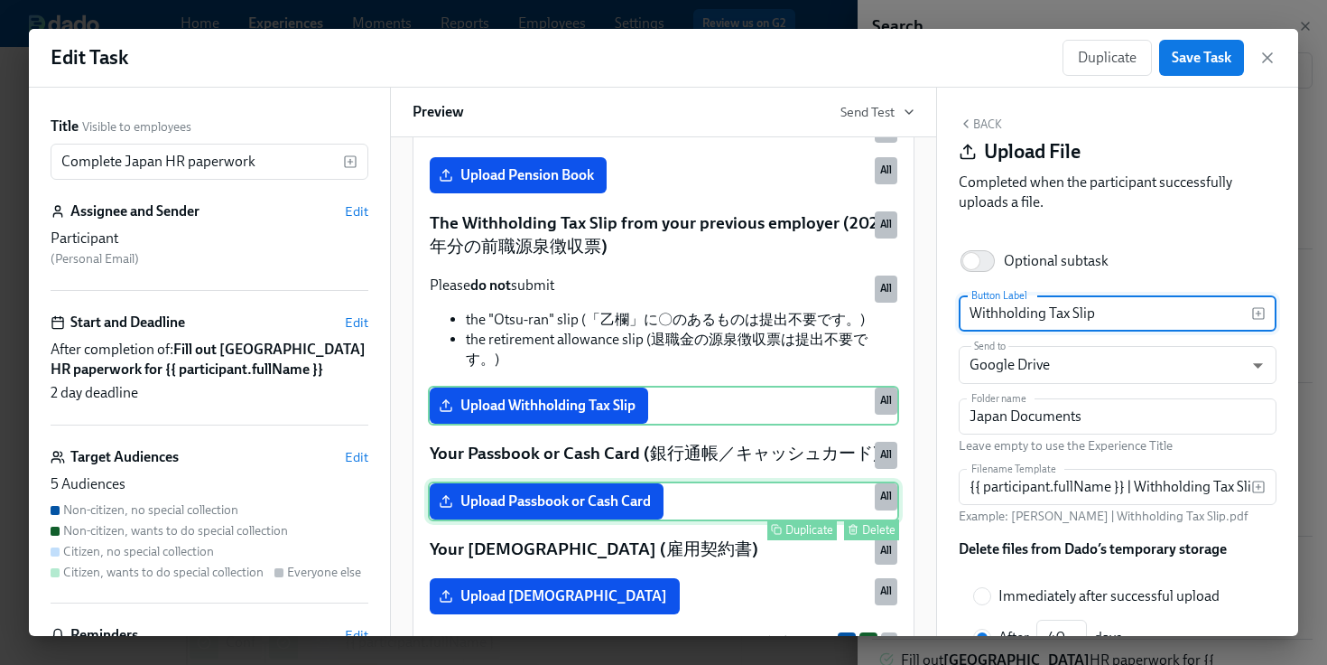
click at [679, 488] on div "Upload Passbook or Cash Card Duplicate Delete All" at bounding box center [663, 501] width 471 height 40
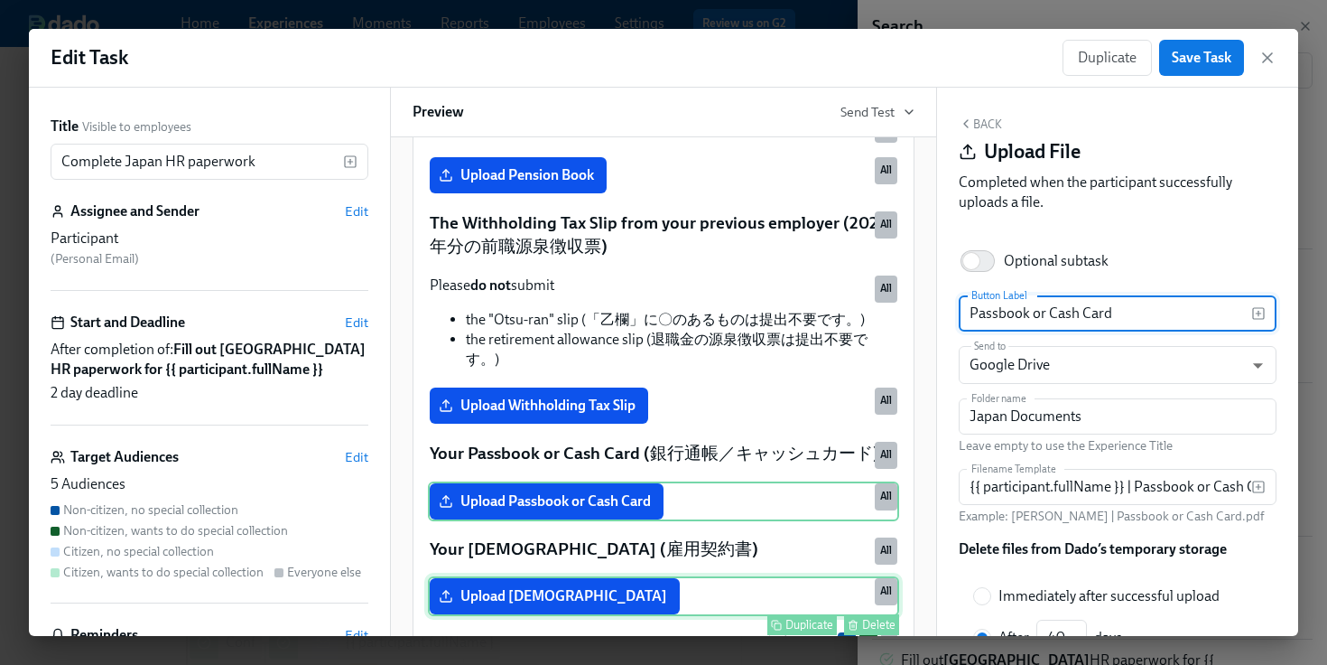
click at [678, 576] on div "Upload [DEMOGRAPHIC_DATA] Duplicate Delete All" at bounding box center [663, 596] width 471 height 40
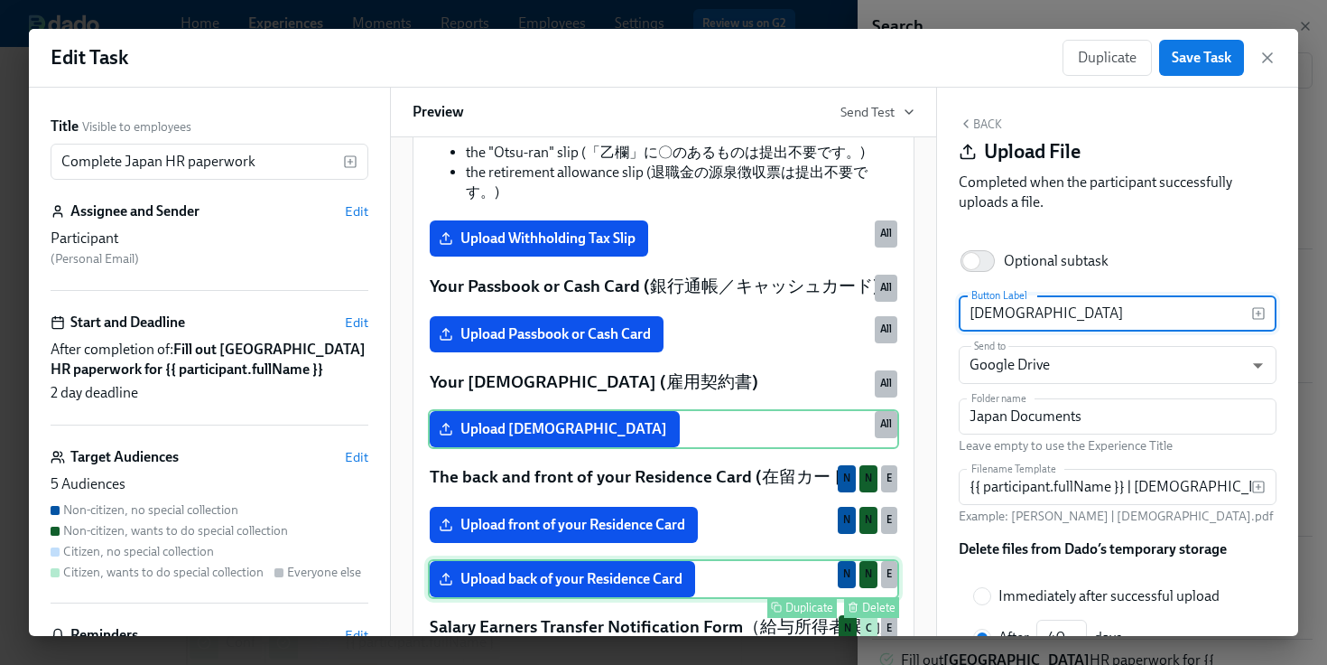
scroll to position [1174, 0]
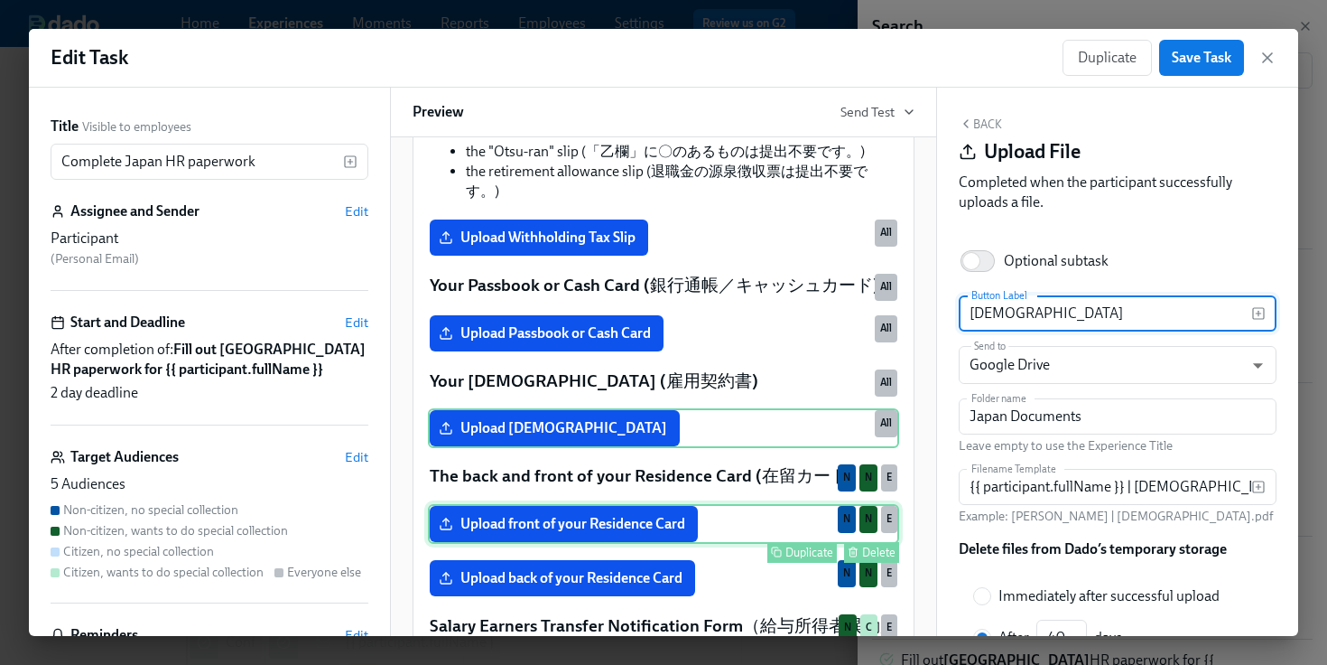
click at [708, 504] on div "Upload front of your Residence Card Duplicate Delete N N E" at bounding box center [663, 524] width 471 height 40
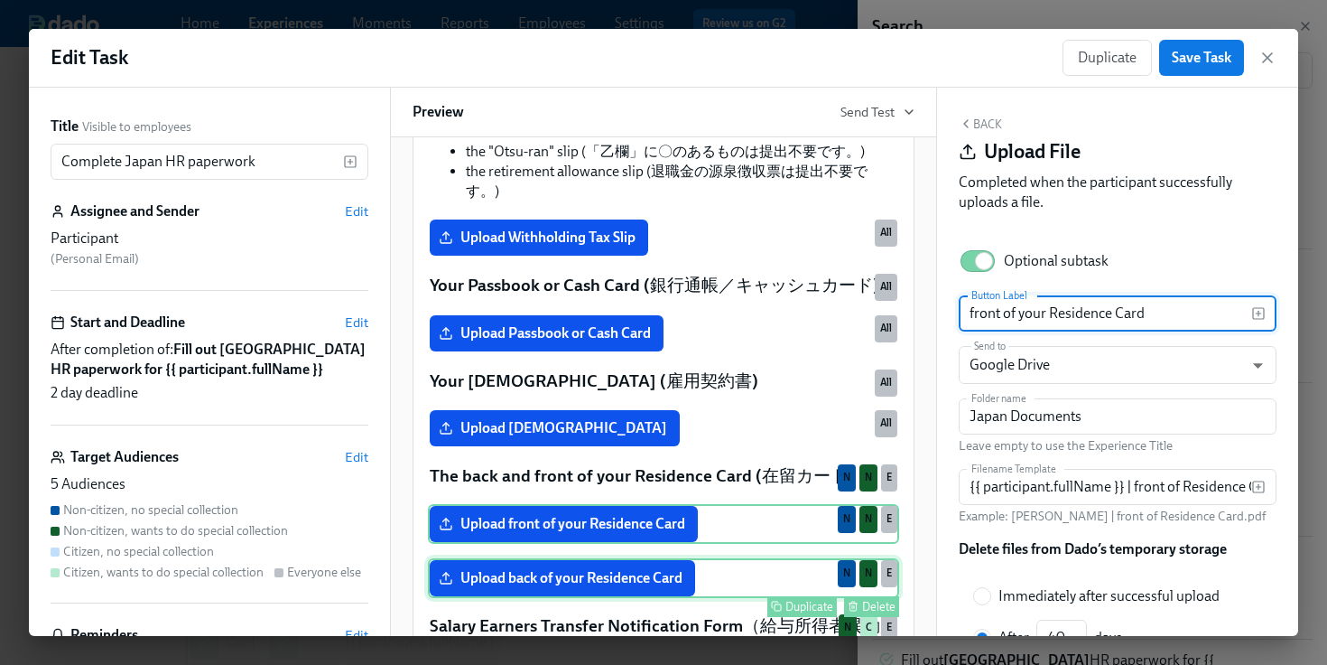
click at [708, 564] on div "Upload back of your Residence Card Duplicate Delete N N E" at bounding box center [663, 578] width 471 height 40
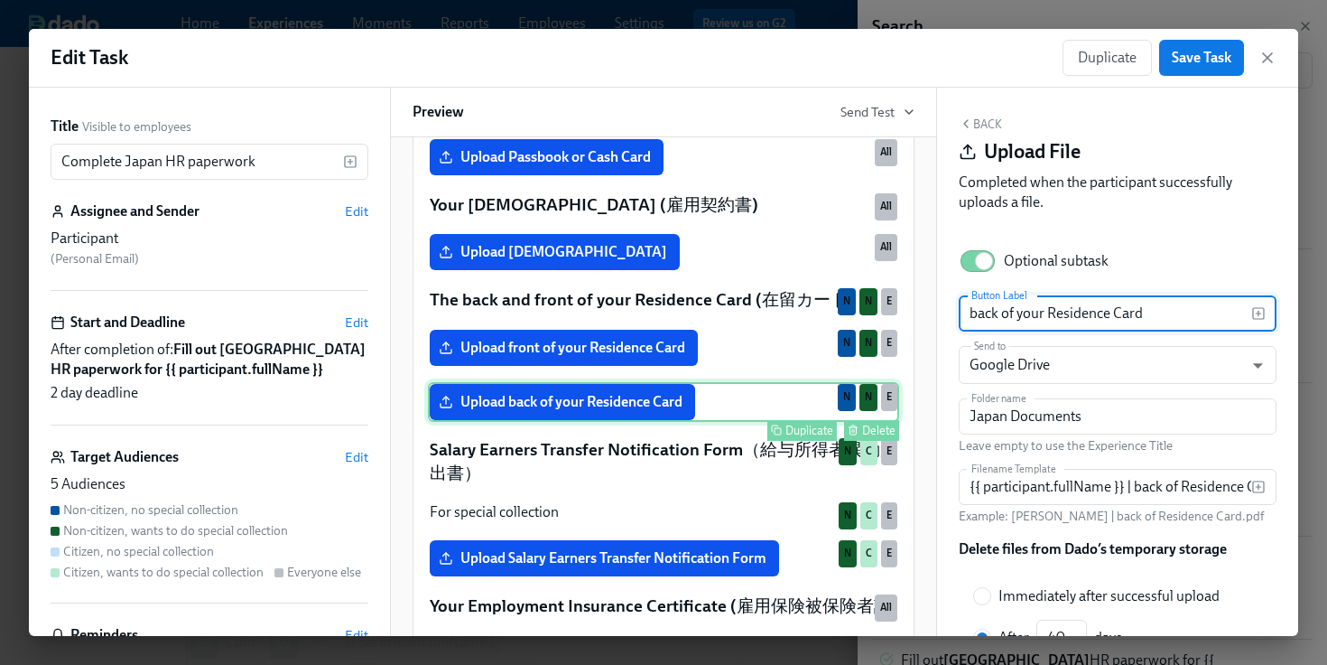
scroll to position [1398, 0]
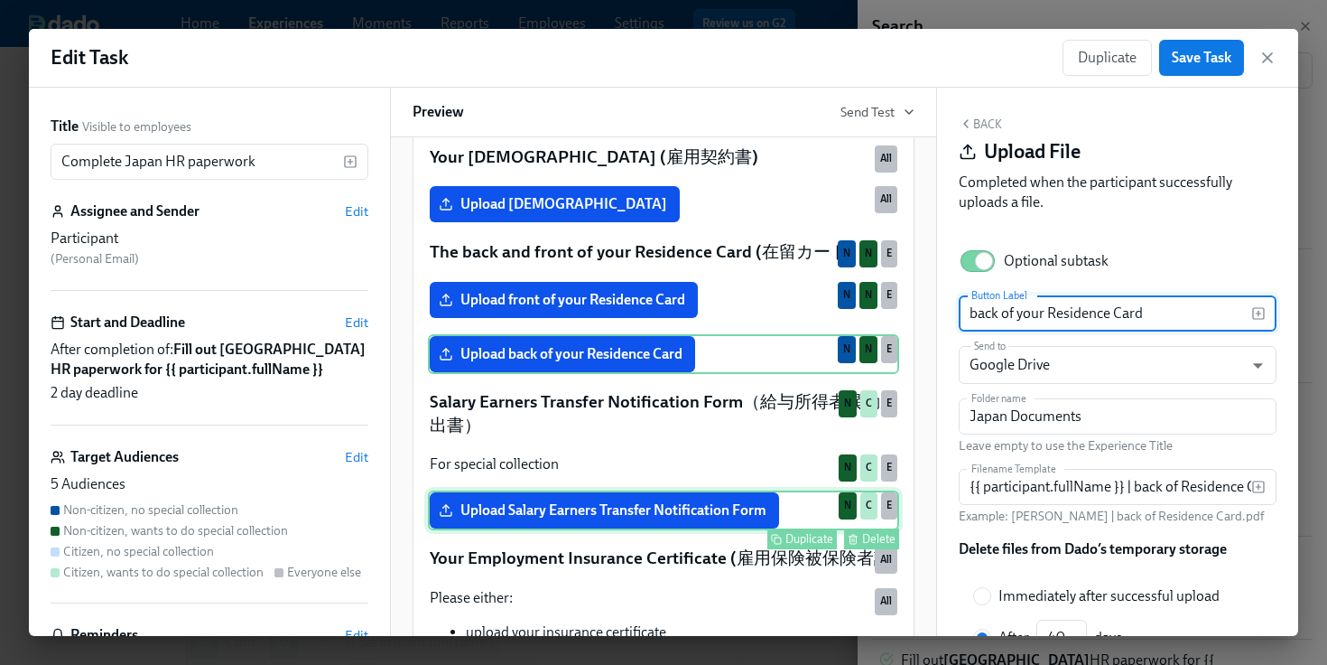
click at [731, 498] on div "Upload Salary Earners Transfer Notification Form Duplicate Delete N C E" at bounding box center [663, 510] width 471 height 40
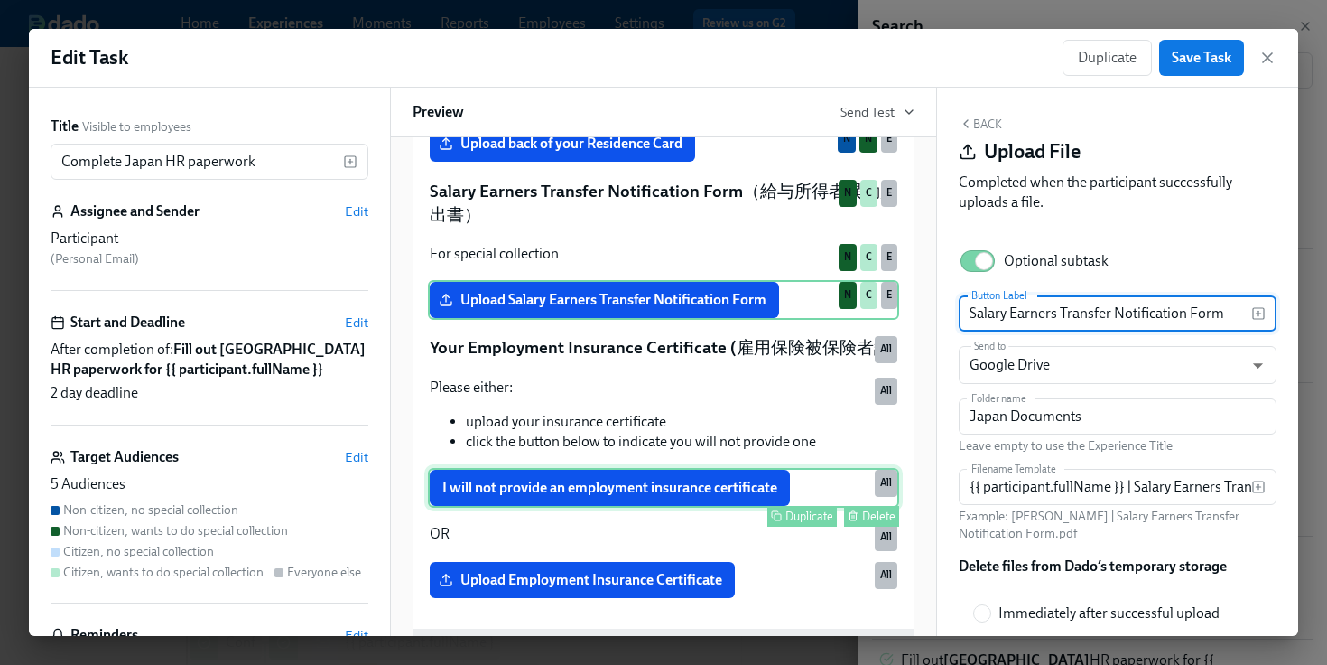
scroll to position [1611, 0]
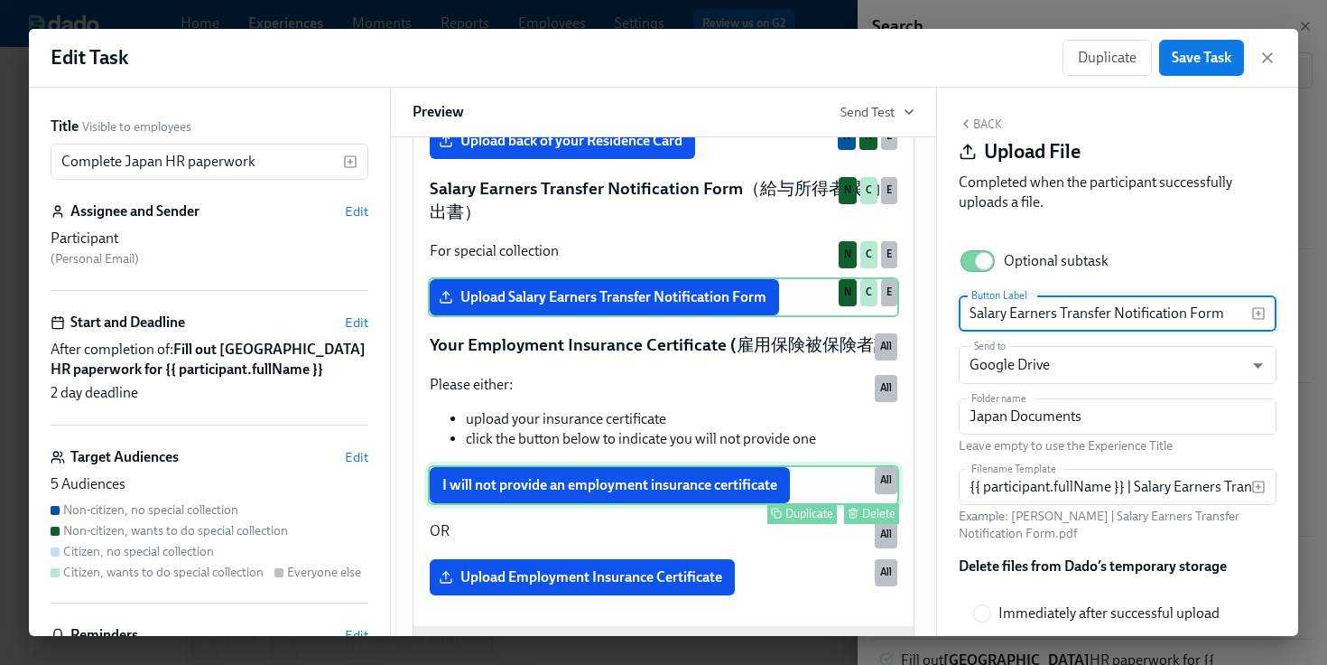
click at [730, 475] on div "I will not provide an employment insurance certificate Duplicate Delete All" at bounding box center [663, 485] width 471 height 40
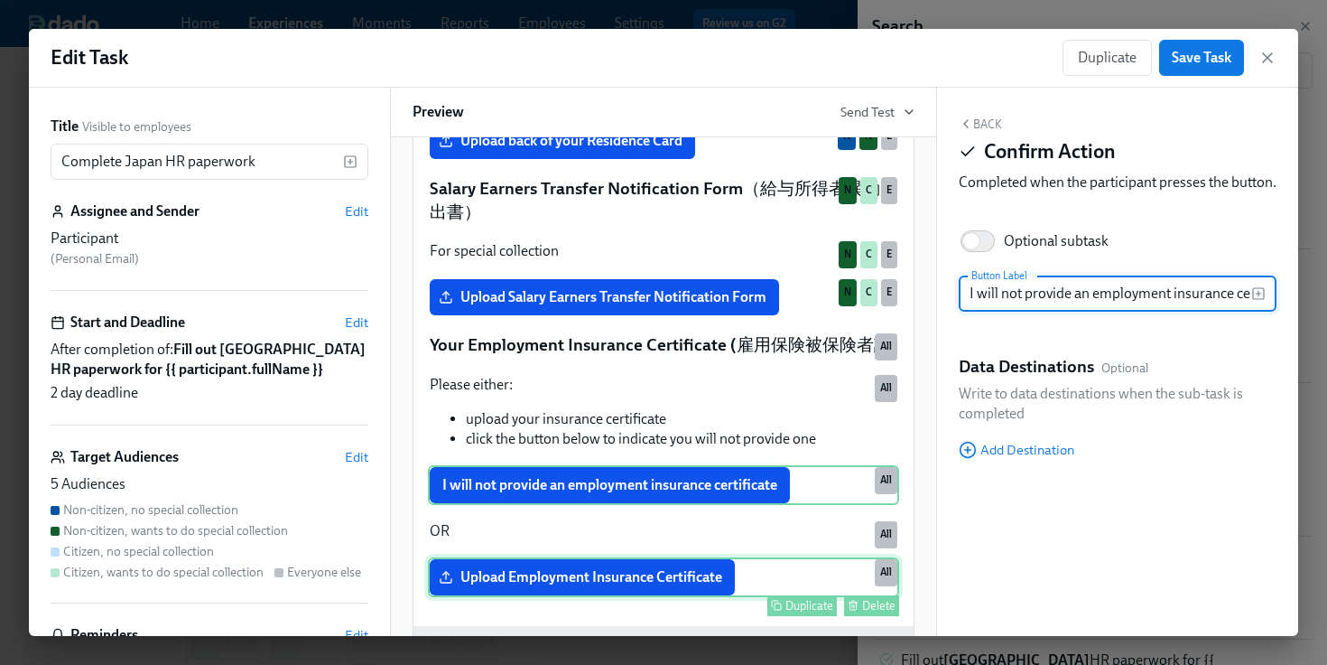
scroll to position [0, 46]
click at [729, 557] on div "Upload Employment Insurance Certificate Duplicate Delete All" at bounding box center [663, 577] width 471 height 40
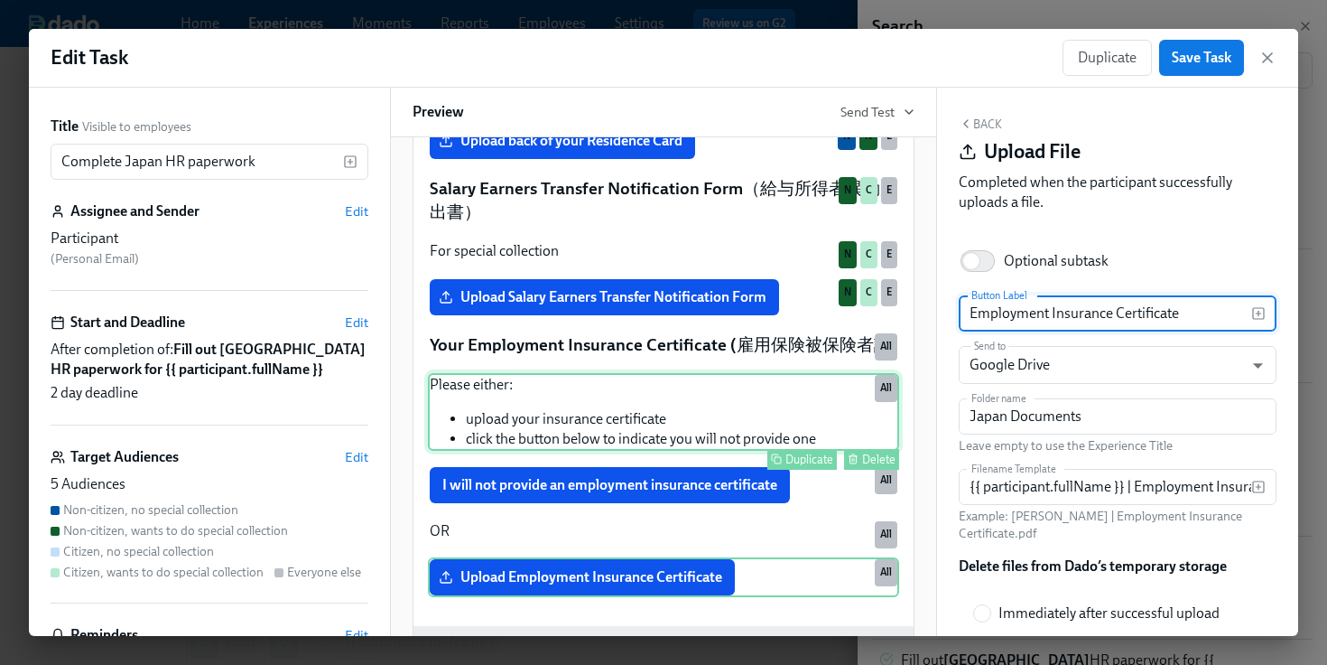
scroll to position [1707, 0]
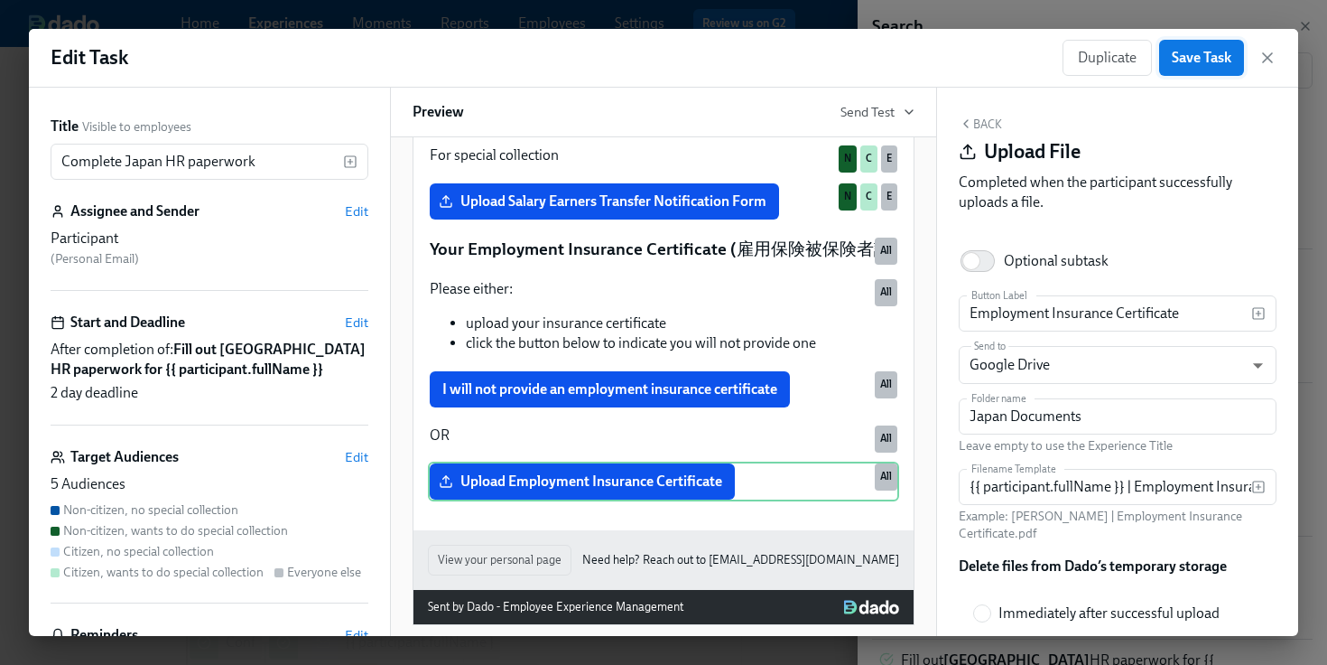
click at [1196, 66] on span "Save Task" at bounding box center [1202, 58] width 60 height 18
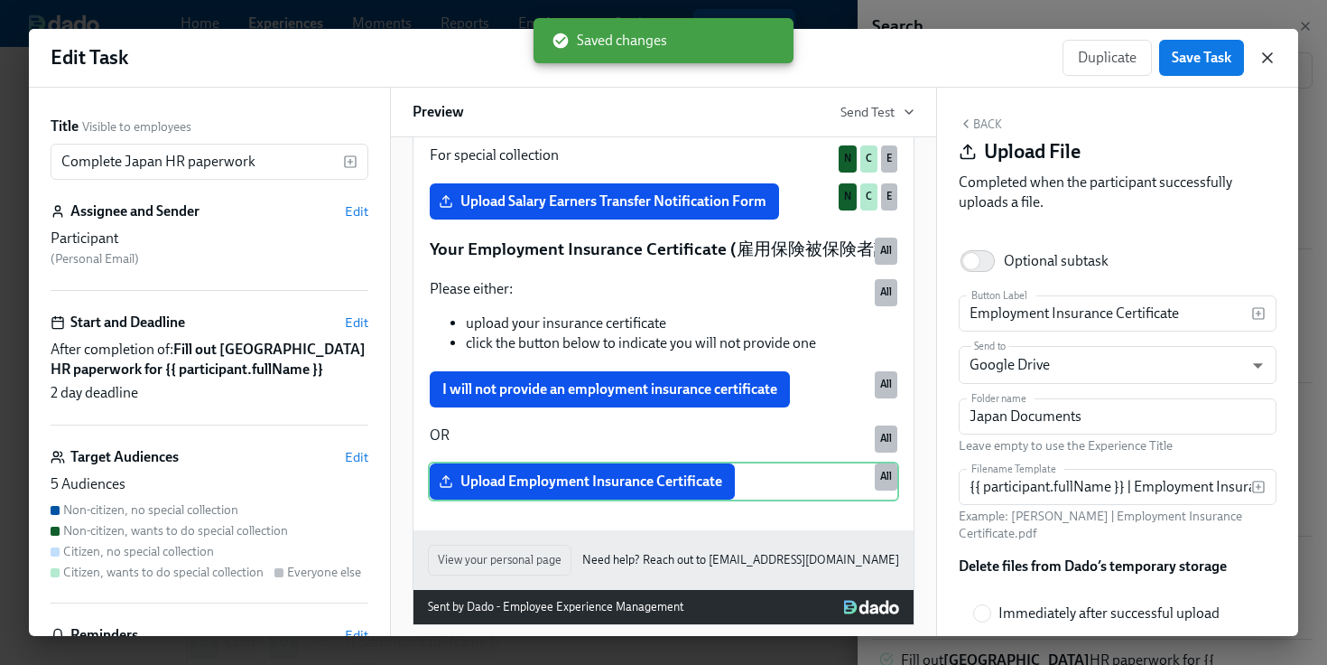
click at [1271, 55] on icon "button" at bounding box center [1268, 58] width 18 height 18
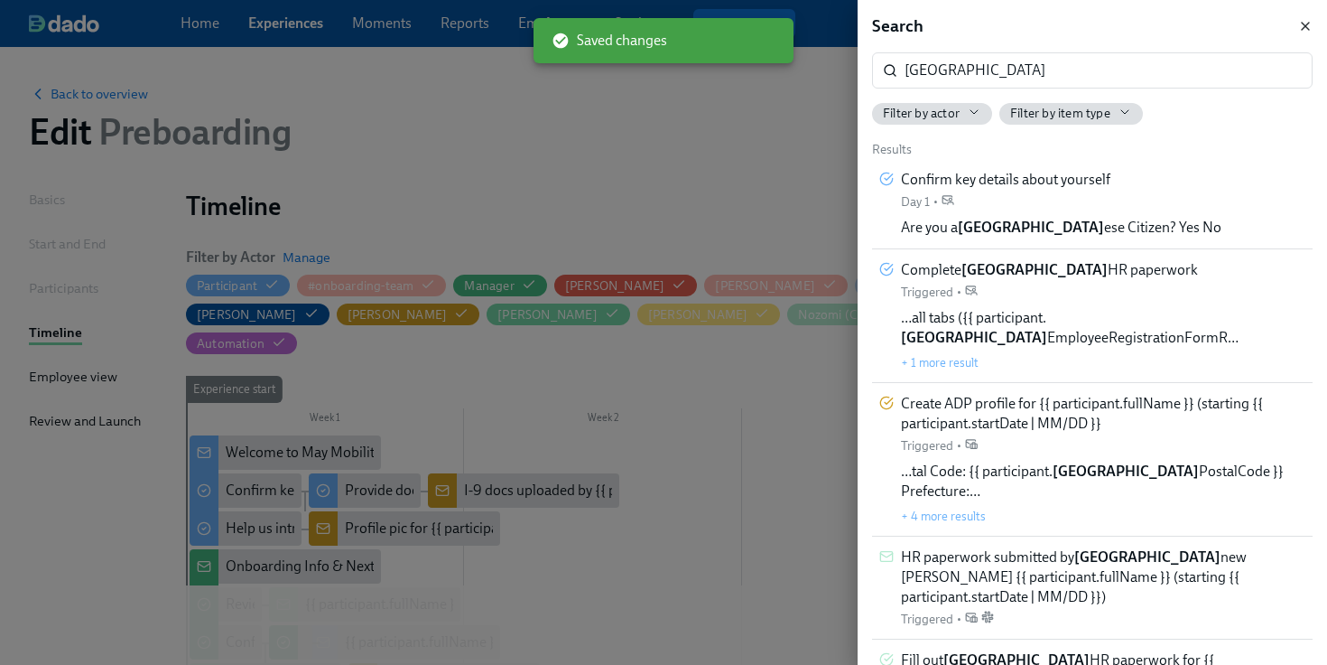
click at [1303, 23] on icon "button" at bounding box center [1305, 26] width 7 height 7
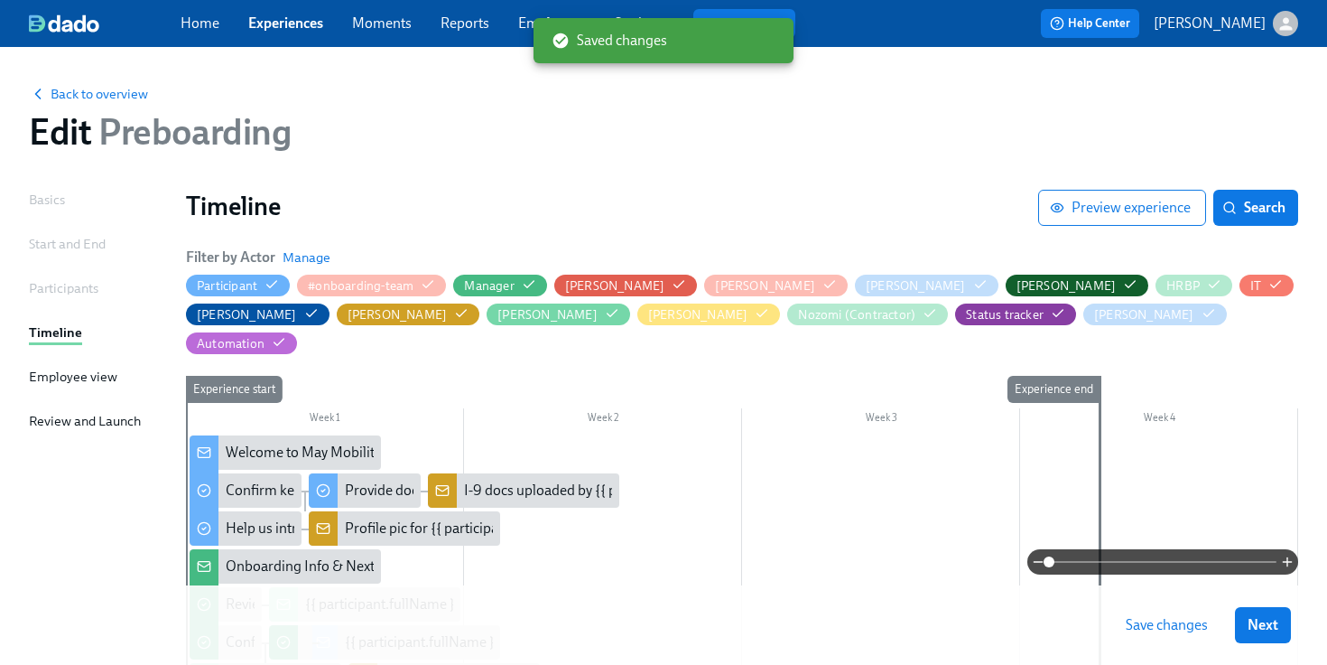
click at [1170, 627] on span "Save changes" at bounding box center [1167, 625] width 82 height 18
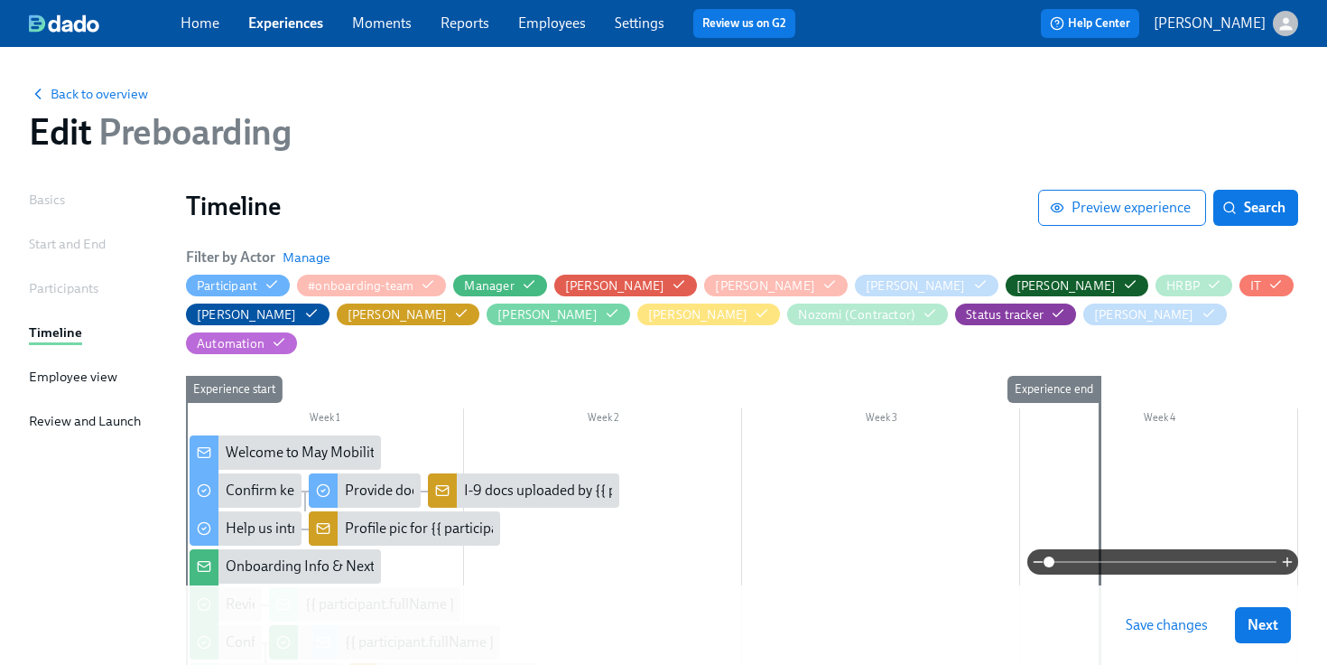
click at [1142, 632] on span "Save changes" at bounding box center [1167, 625] width 82 height 18
click at [122, 89] on span "Back to overview" at bounding box center [88, 94] width 119 height 18
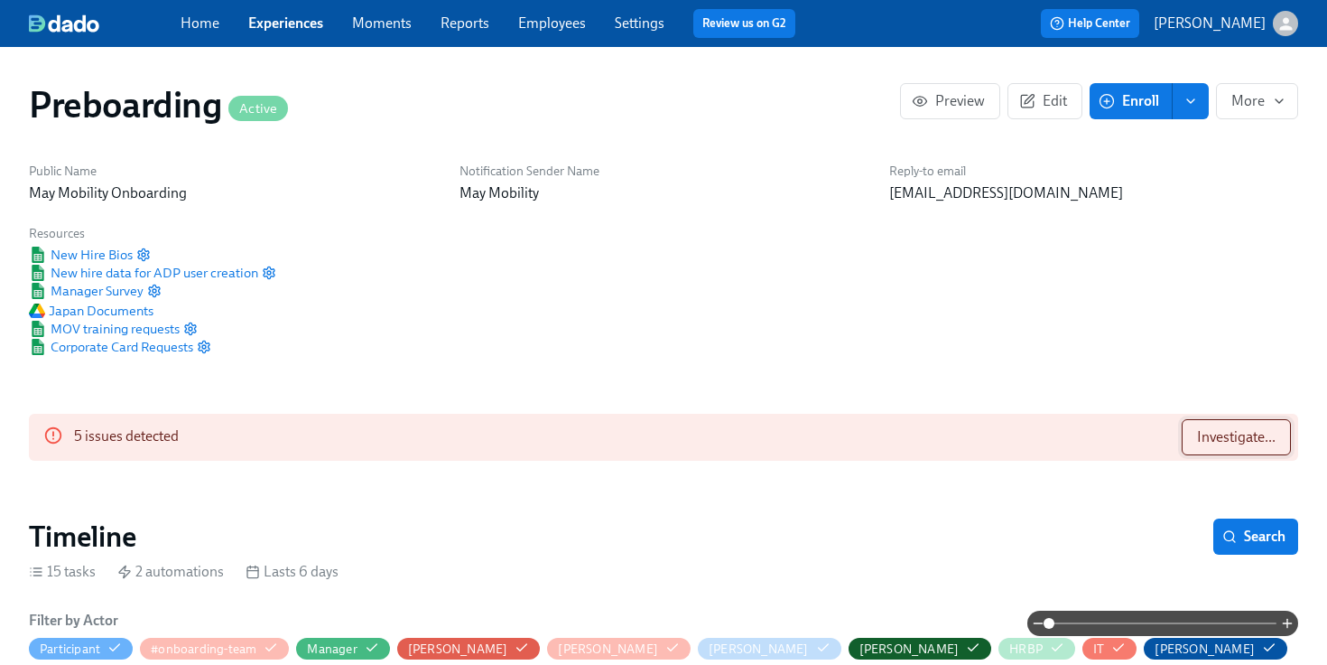
scroll to position [0, 3281]
click at [1256, 438] on span "Investigate..." at bounding box center [1236, 437] width 79 height 18
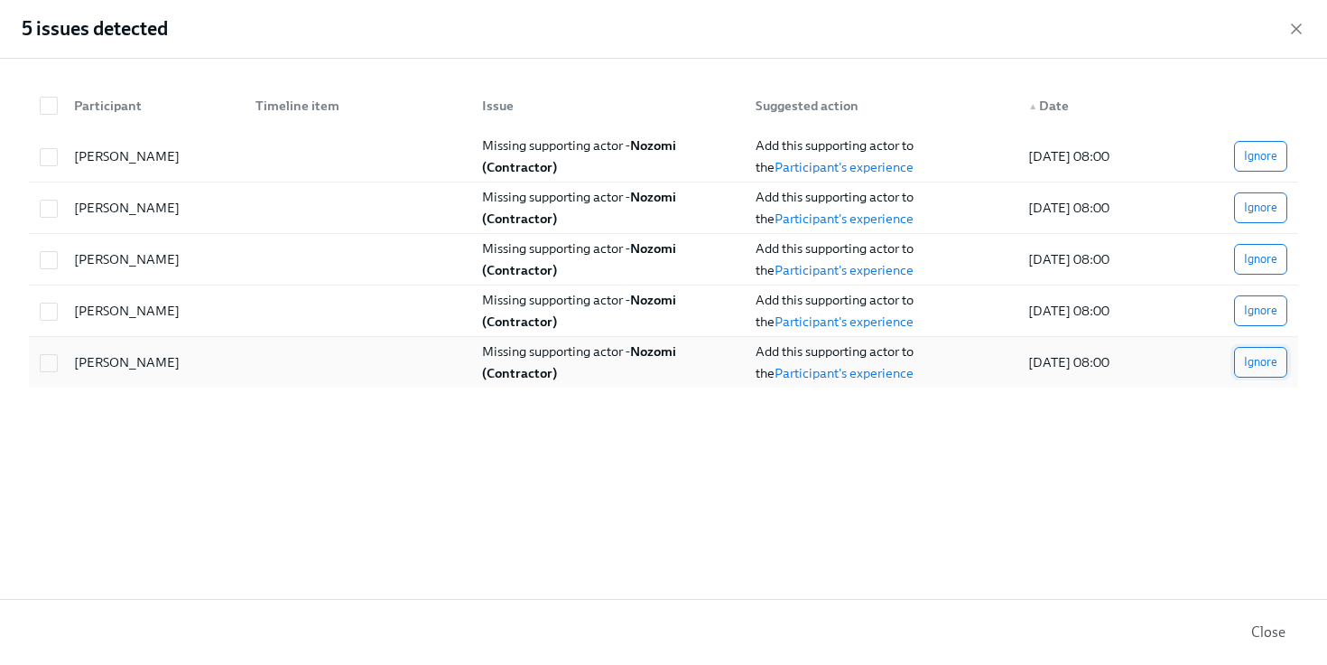
click at [1251, 367] on span "Ignore" at bounding box center [1260, 362] width 33 height 18
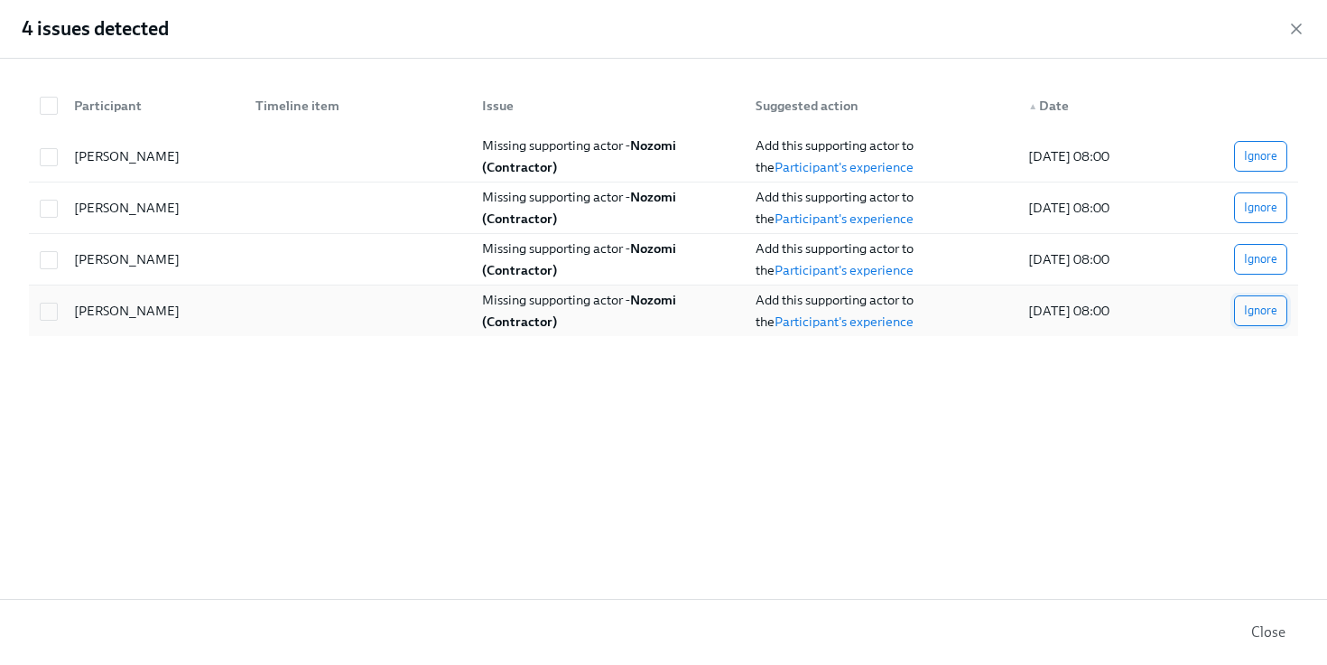
click at [1245, 316] on span "Ignore" at bounding box center [1260, 311] width 33 height 18
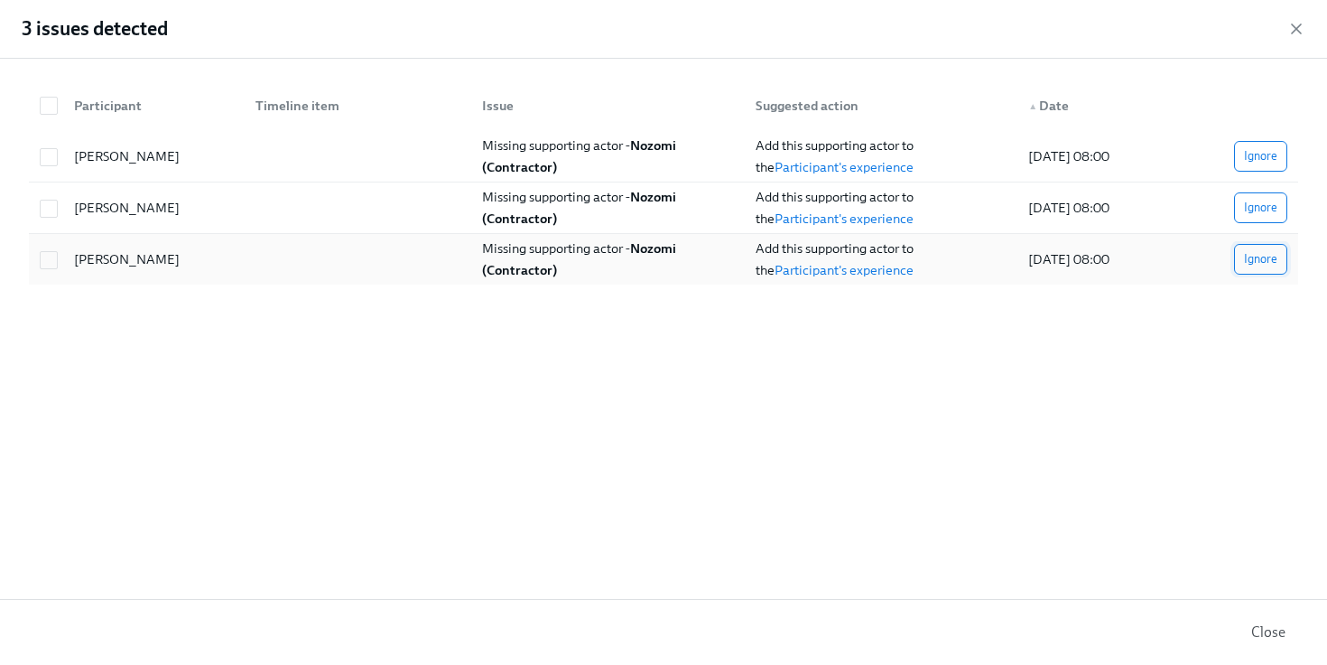
click at [1252, 262] on span "Ignore" at bounding box center [1260, 259] width 33 height 18
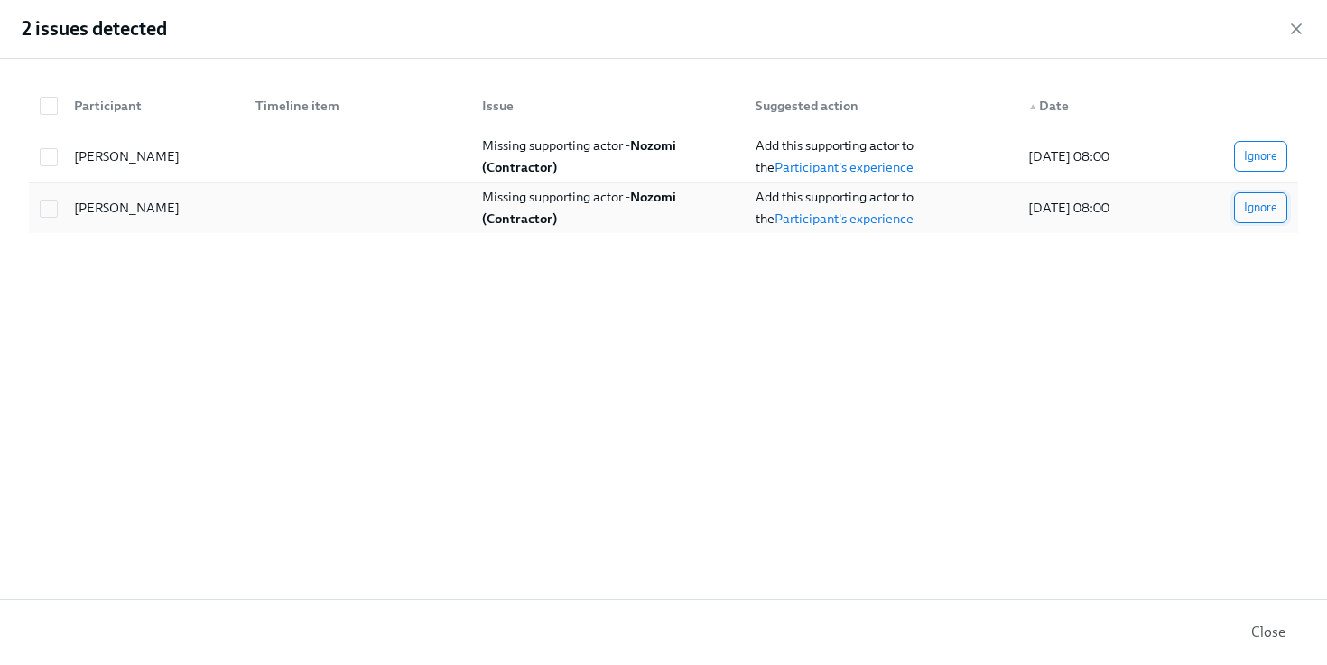
click at [1262, 216] on span "Ignore" at bounding box center [1260, 208] width 33 height 18
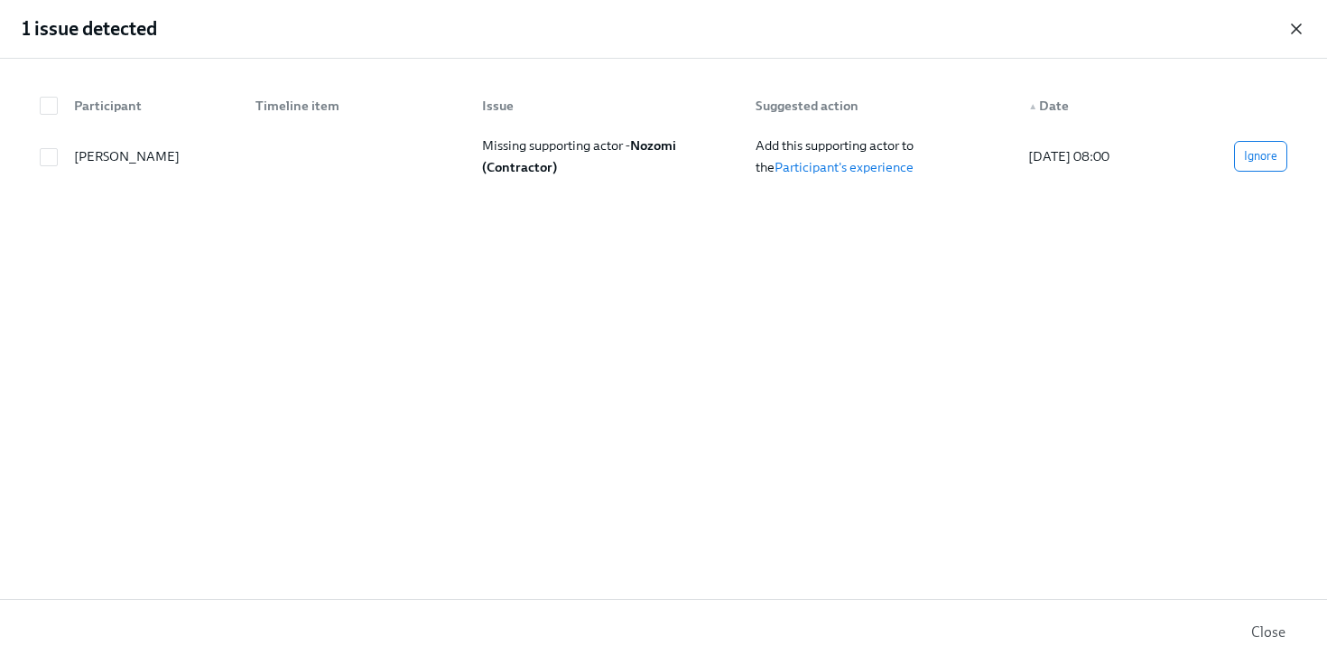
click at [1292, 37] on icon "button" at bounding box center [1297, 29] width 18 height 18
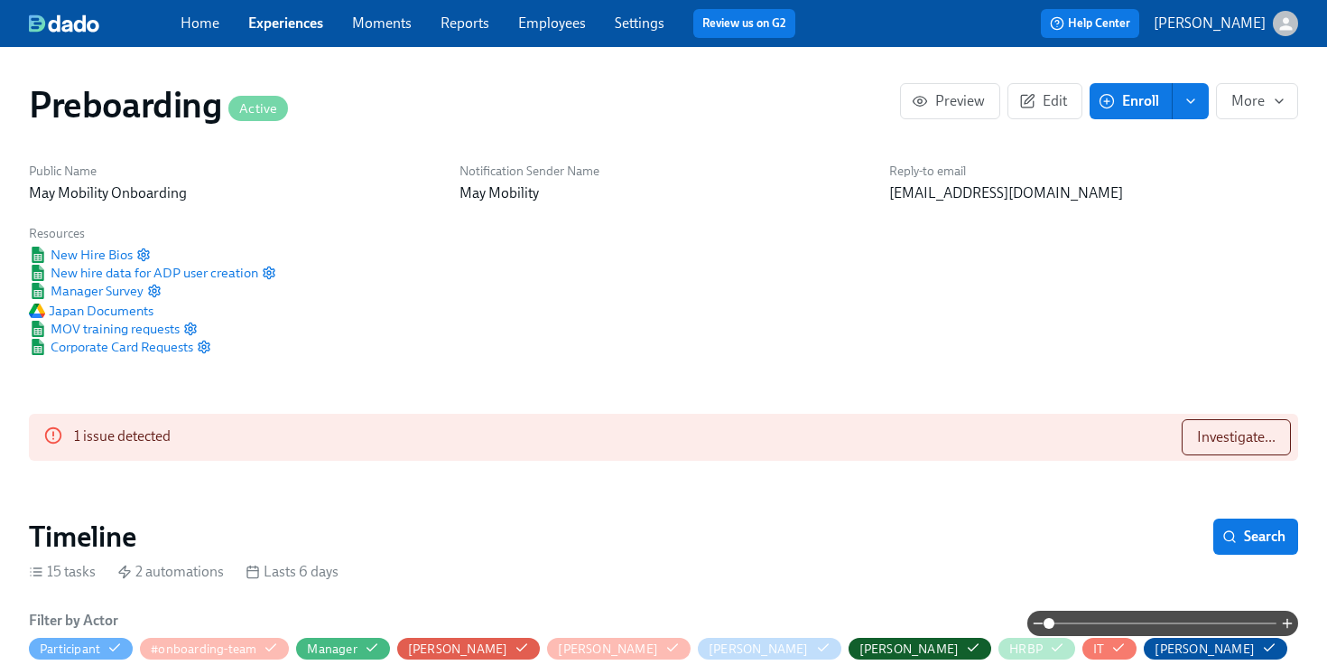
click at [535, 31] on link "Employees" at bounding box center [552, 22] width 68 height 17
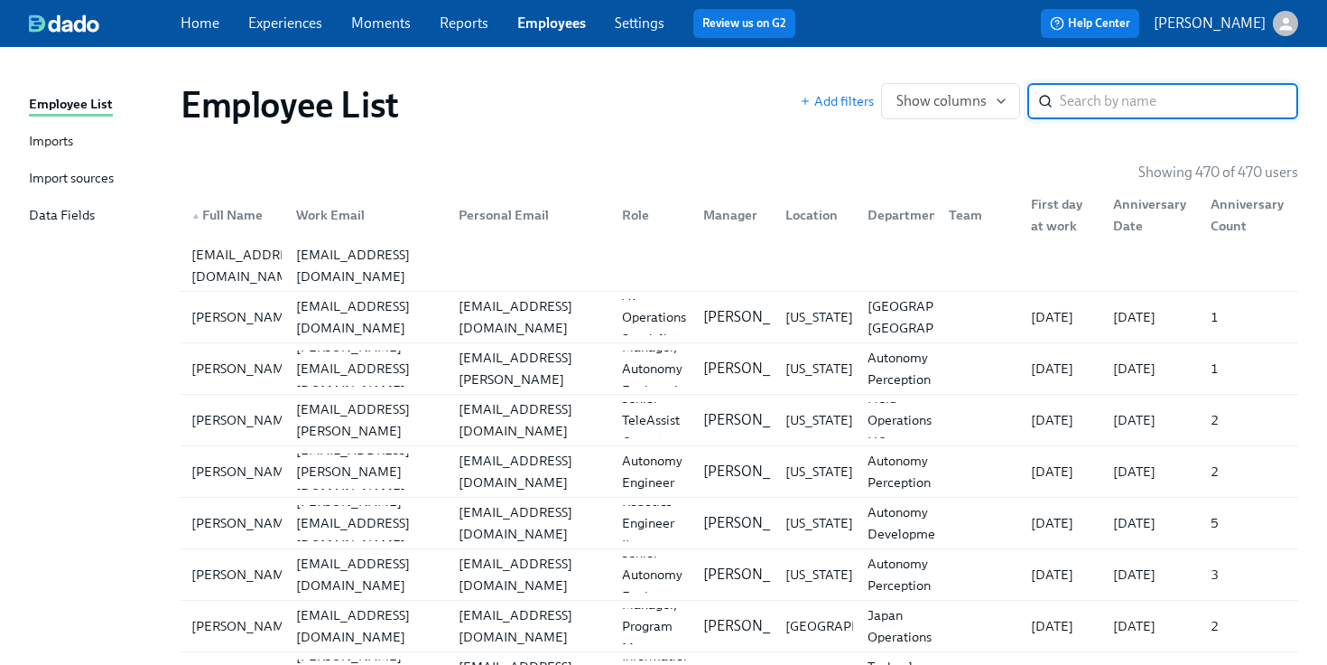
click at [60, 145] on div "Imports" at bounding box center [51, 142] width 44 height 23
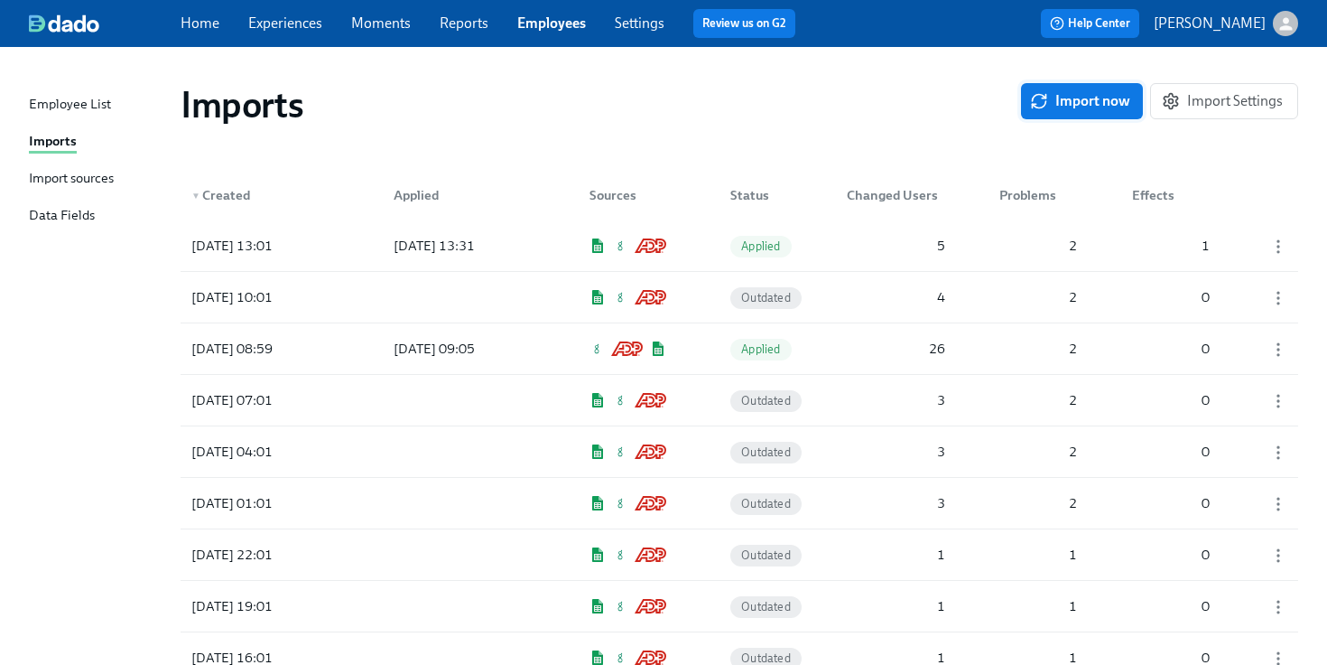
click at [1072, 108] on span "Import now" at bounding box center [1082, 101] width 97 height 18
